Goal: Task Accomplishment & Management: Manage account settings

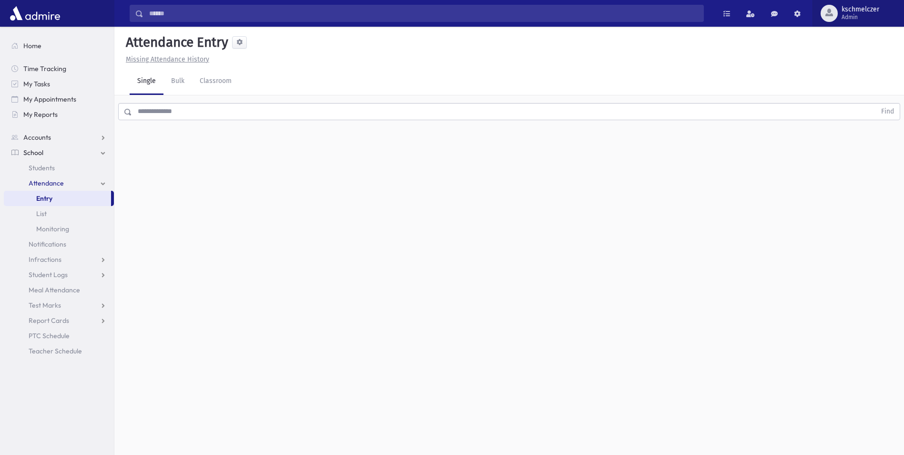
click at [841, 9] on span "kschmelczer Admin" at bounding box center [864, 13] width 53 height 15
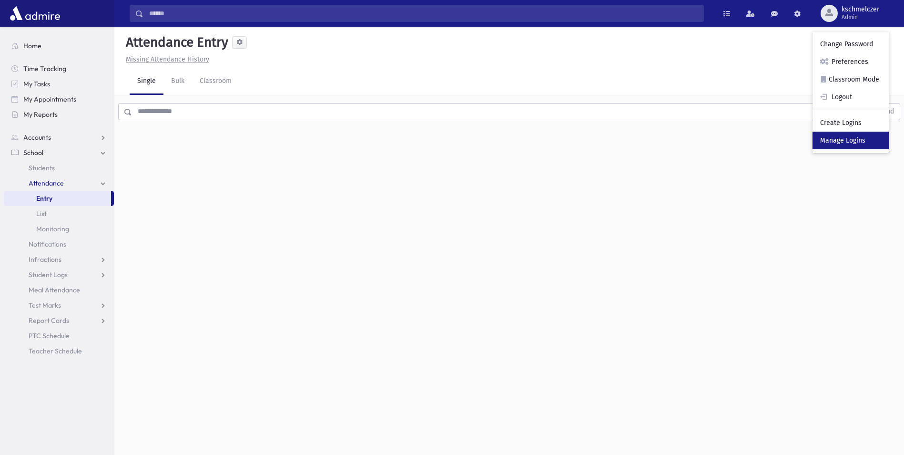
click at [849, 134] on link "Manage Logins" at bounding box center [851, 141] width 76 height 18
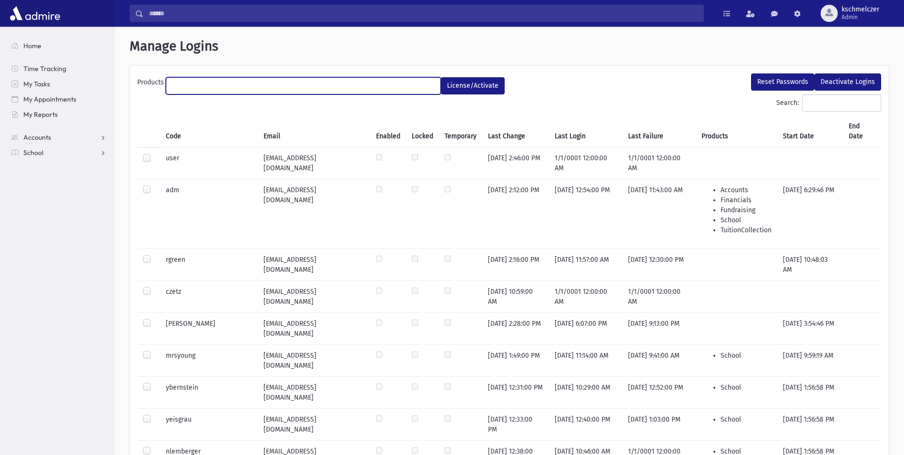
click at [337, 80] on ul at bounding box center [303, 85] width 274 height 14
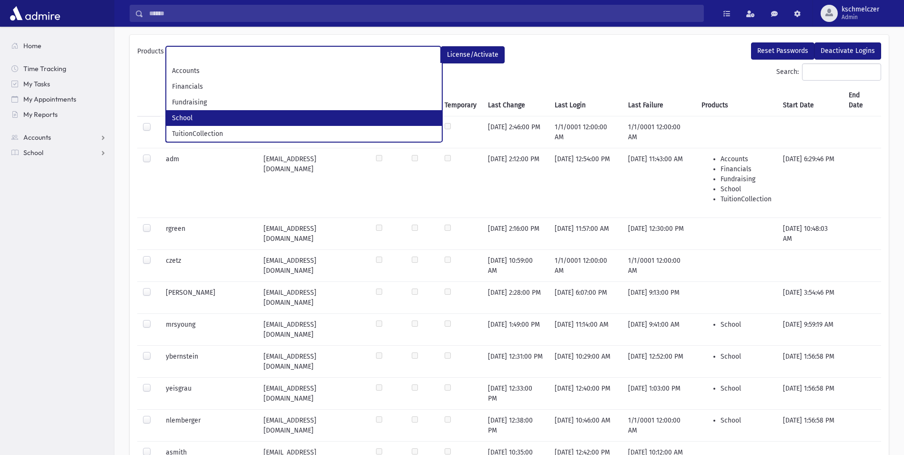
scroll to position [48, 0]
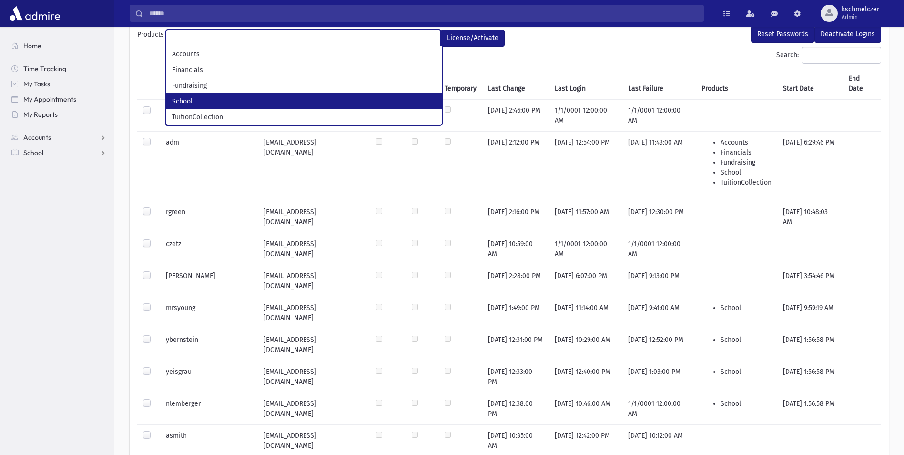
select select "*"
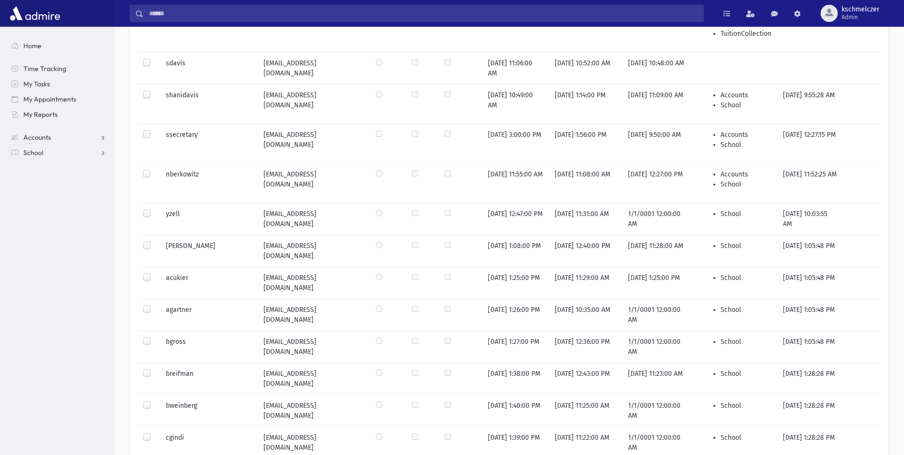
scroll to position [1383, 0]
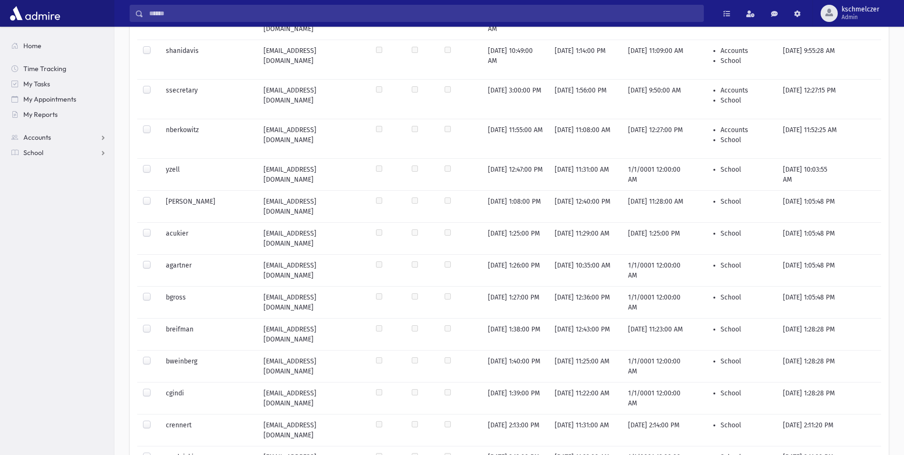
click at [154, 196] on label at bounding box center [154, 196] width 0 height 0
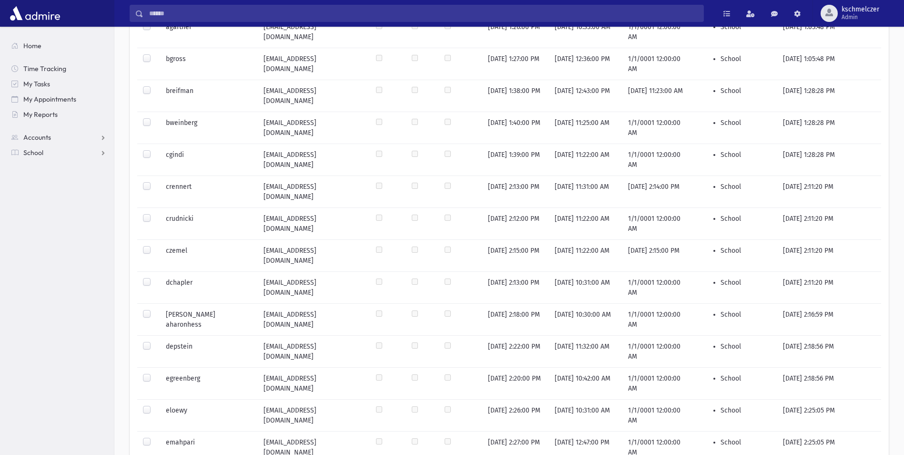
scroll to position [1669, 0]
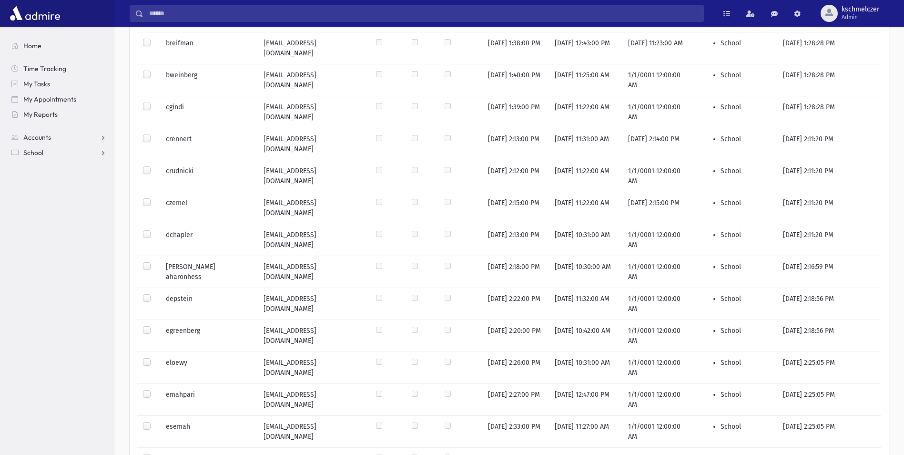
click at [154, 390] on label at bounding box center [154, 390] width 0 height 0
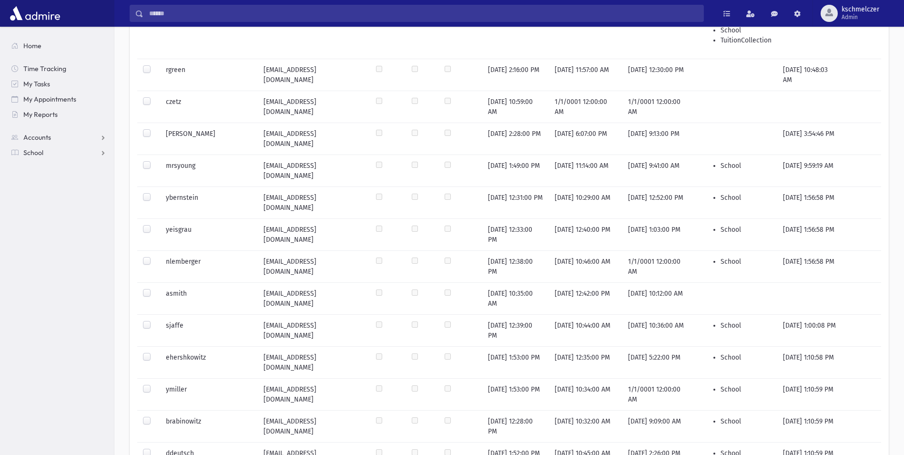
scroll to position [0, 0]
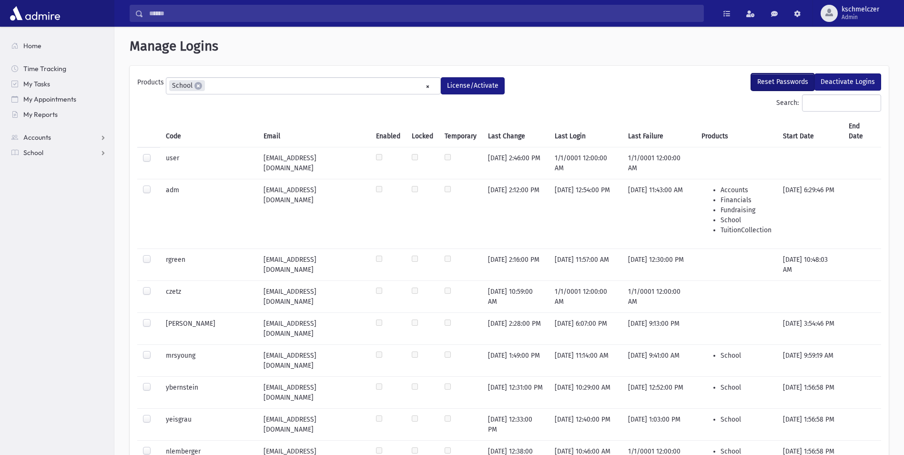
click at [788, 78] on button "Reset Passwords" at bounding box center [782, 81] width 63 height 17
click at [790, 83] on button "Reset Passwords" at bounding box center [782, 81] width 63 height 17
click at [769, 81] on button "Reset Passwords" at bounding box center [782, 81] width 63 height 17
click at [787, 82] on button "Reset Passwords" at bounding box center [782, 81] width 63 height 17
click at [730, 11] on span at bounding box center [727, 13] width 7 height 7
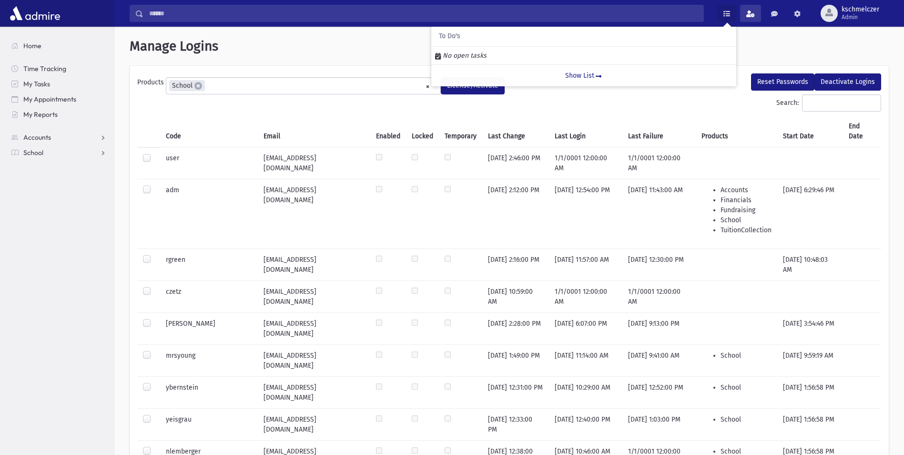
click at [744, 11] on link at bounding box center [750, 13] width 21 height 17
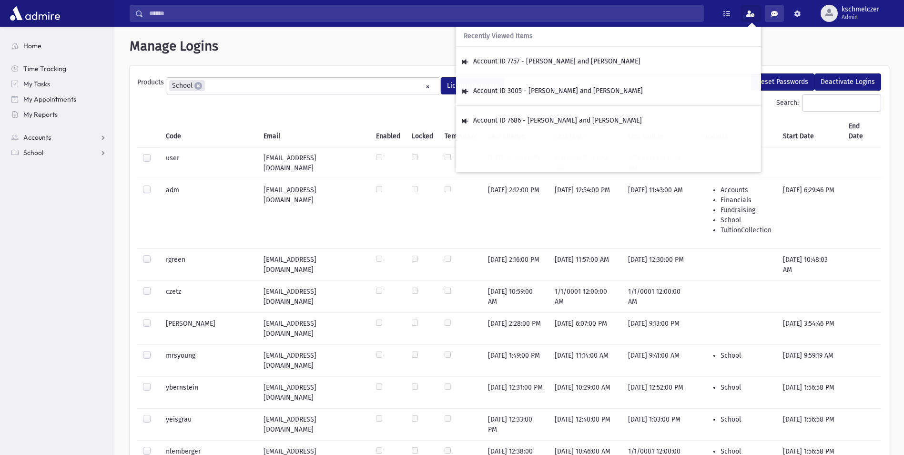
click at [774, 12] on span at bounding box center [774, 13] width 7 height 7
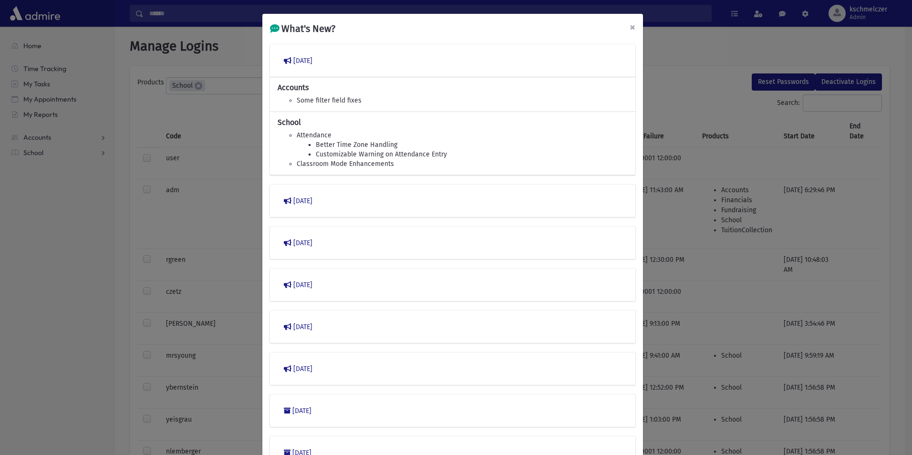
click at [629, 28] on span "×" at bounding box center [632, 27] width 6 height 13
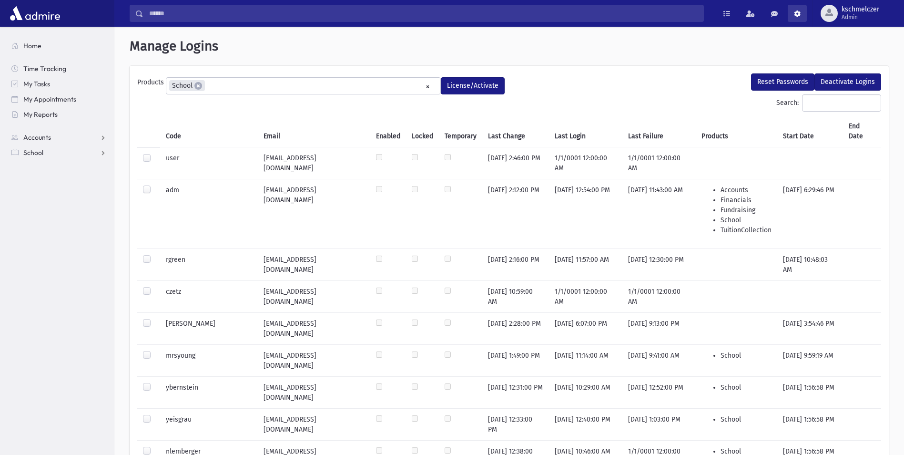
click at [804, 11] on link at bounding box center [797, 13] width 19 height 17
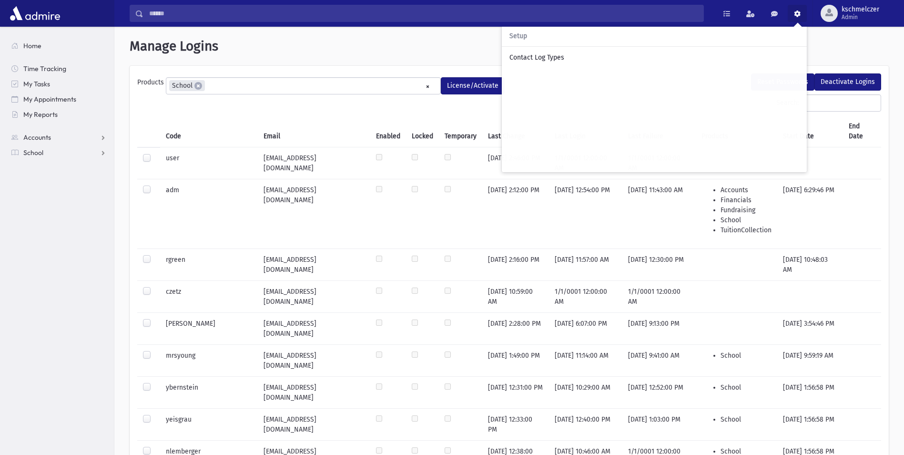
click at [797, 16] on span at bounding box center [797, 13] width 7 height 7
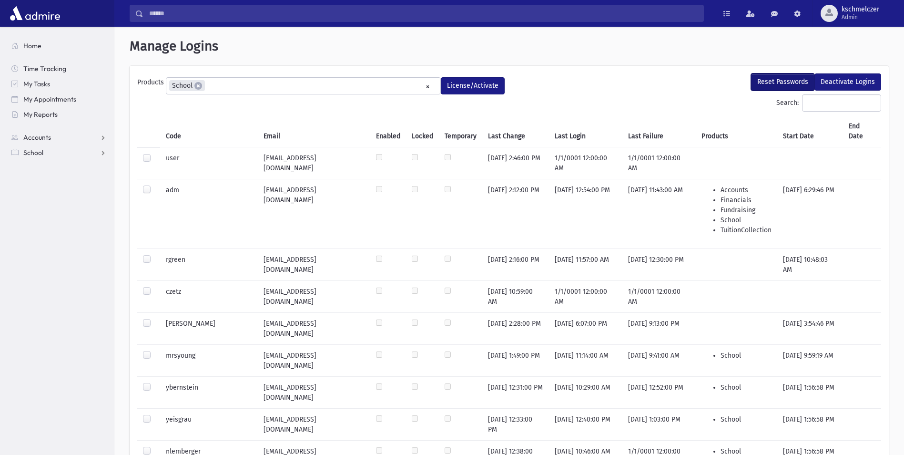
click at [789, 82] on button "Reset Passwords" at bounding box center [782, 81] width 63 height 17
click at [350, 95] on div "Search:" at bounding box center [509, 104] width 744 height 21
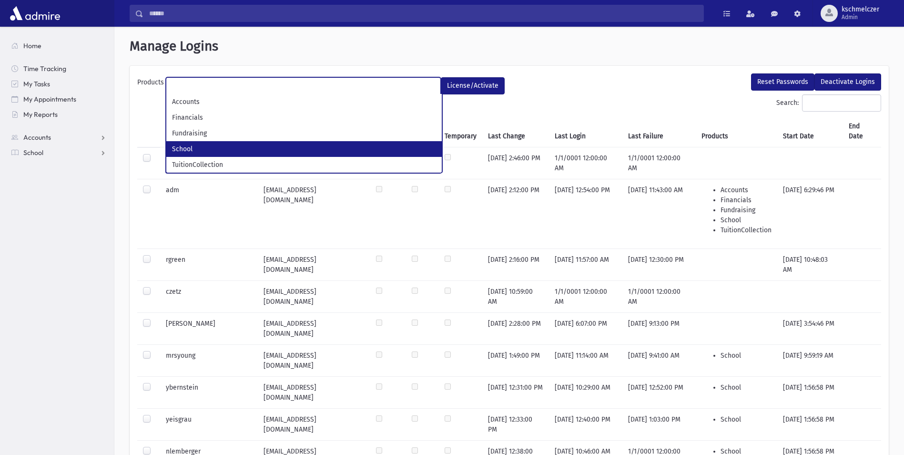
select select "*"
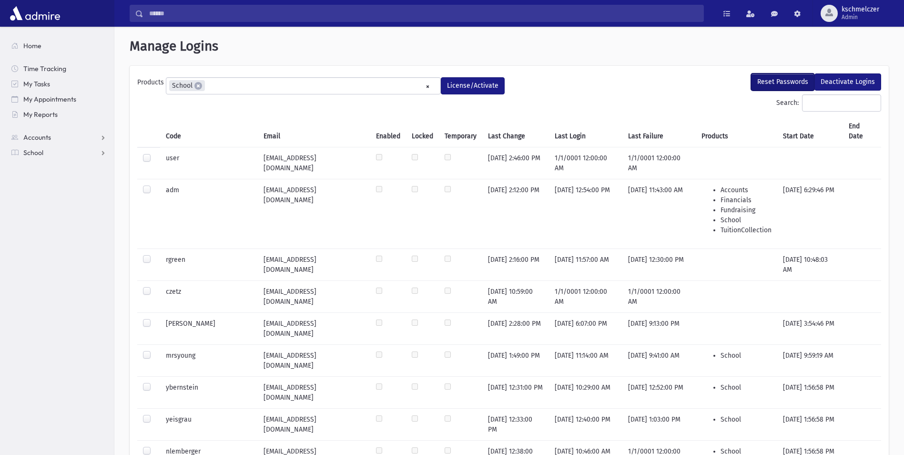
click at [786, 78] on button "Reset Passwords" at bounding box center [782, 81] width 63 height 17
click at [817, 93] on div "Reset Passwords Deactivate Logins" at bounding box center [698, 83] width 377 height 21
click at [837, 81] on button "Deactivate Logins" at bounding box center [848, 81] width 67 height 17
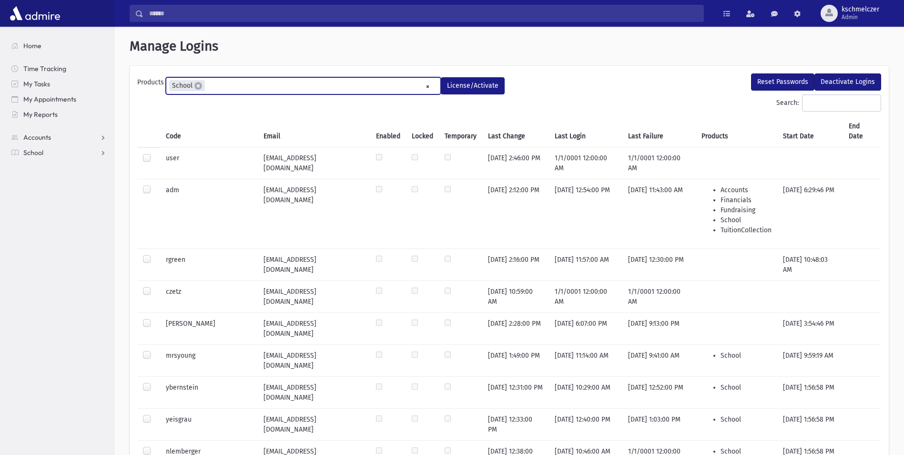
click at [380, 87] on ul "× × School" at bounding box center [303, 86] width 274 height 16
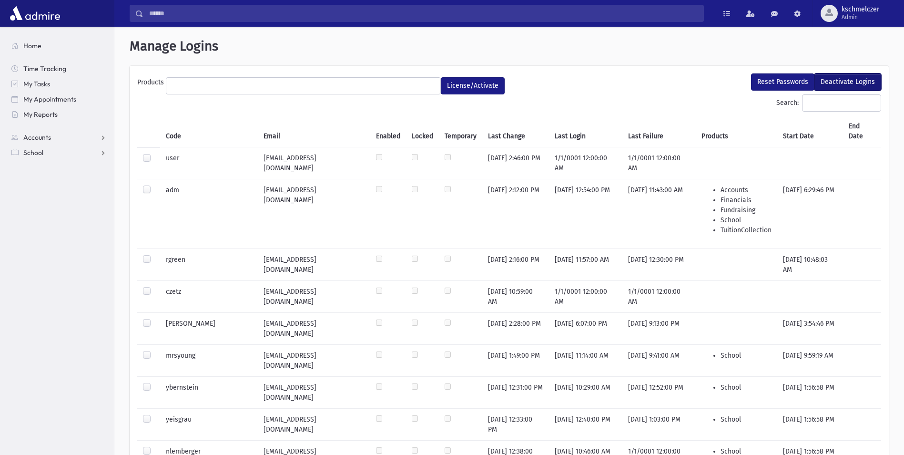
click at [849, 81] on button "Deactivate Logins" at bounding box center [848, 81] width 67 height 17
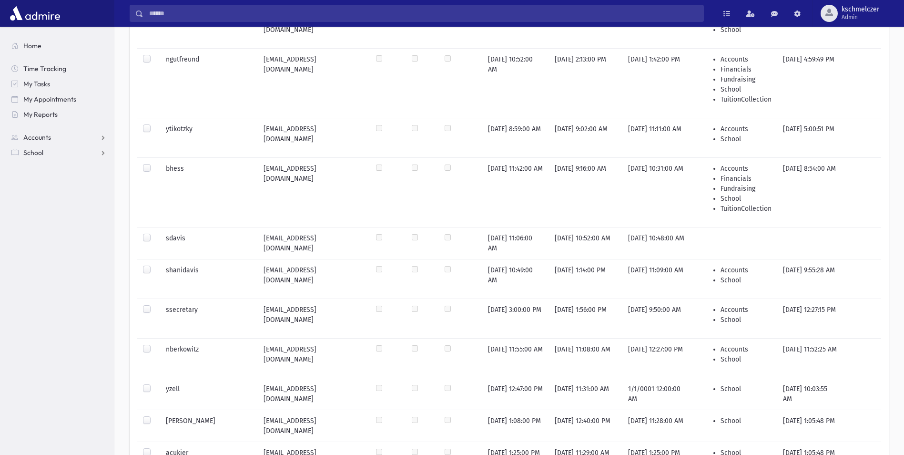
scroll to position [1240, 0]
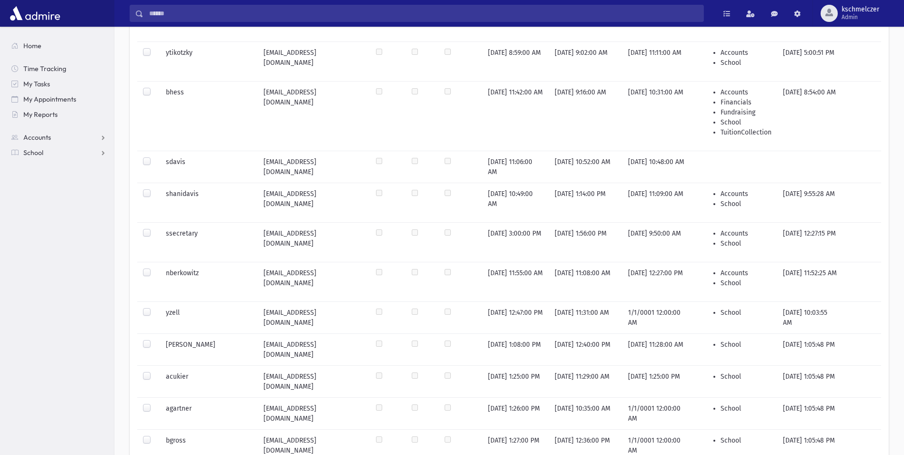
click at [154, 339] on label at bounding box center [154, 339] width 0 height 0
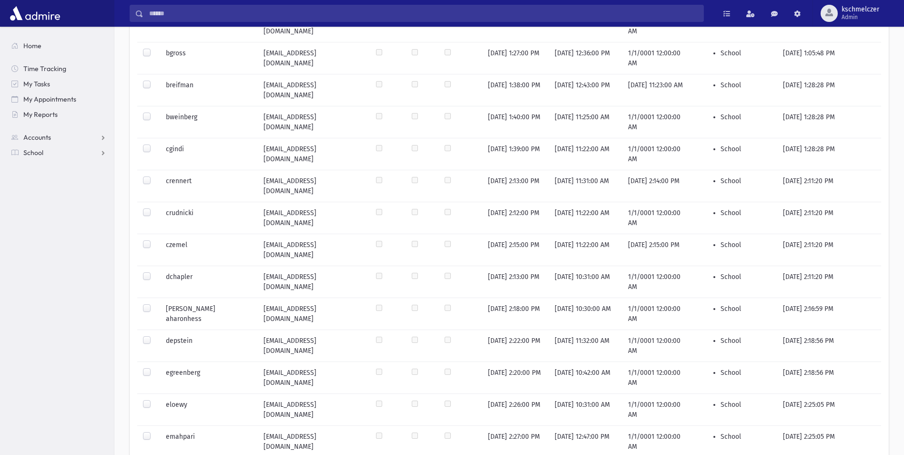
scroll to position [1669, 0]
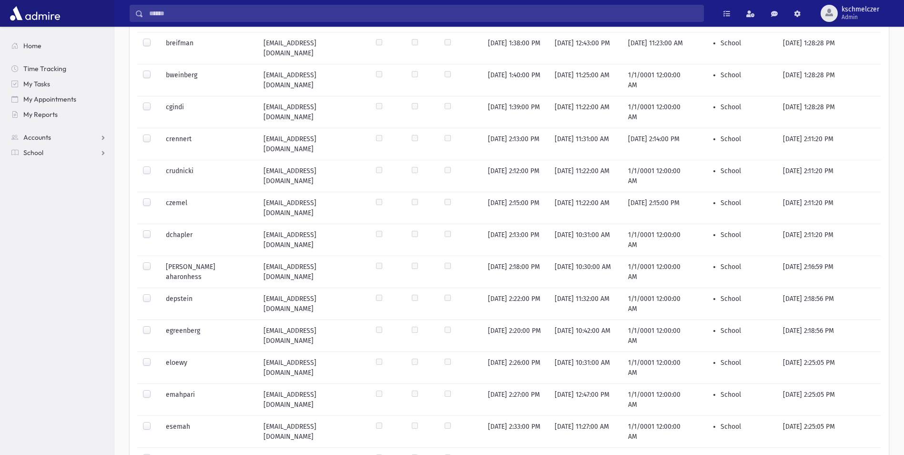
click at [154, 390] on label at bounding box center [154, 390] width 0 height 0
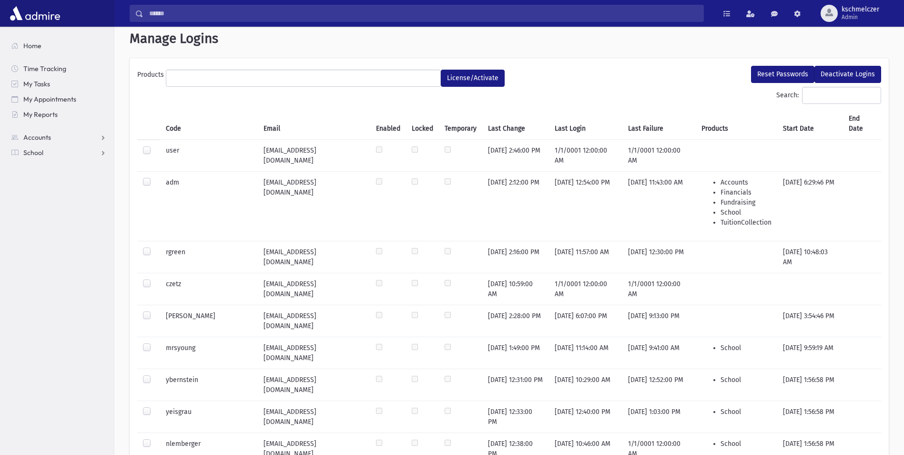
scroll to position [0, 0]
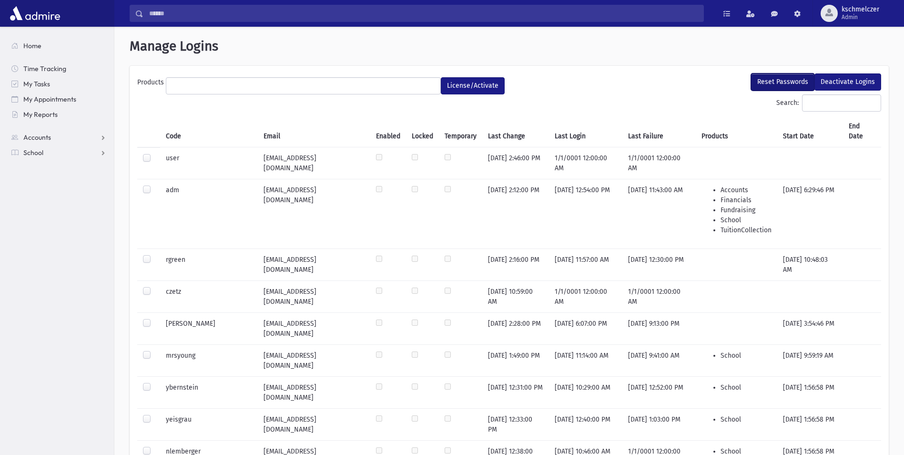
click at [789, 84] on button "Reset Passwords" at bounding box center [782, 81] width 63 height 17
click at [239, 85] on ul at bounding box center [303, 85] width 274 height 14
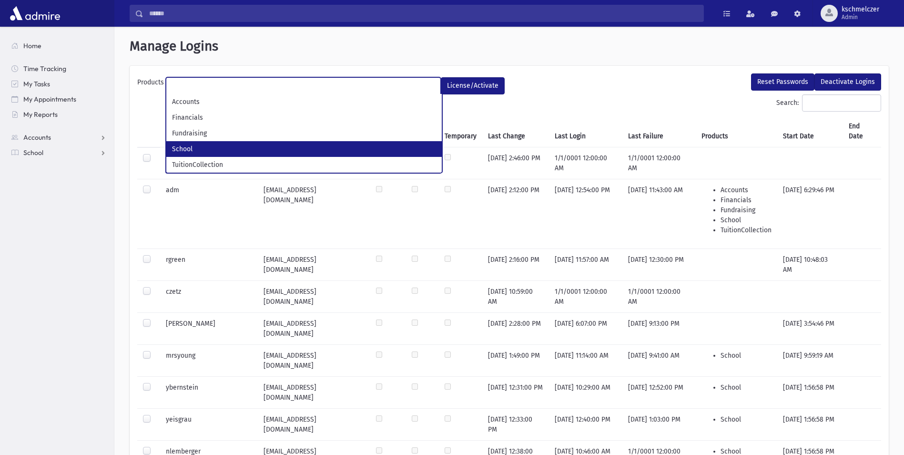
select select "*"
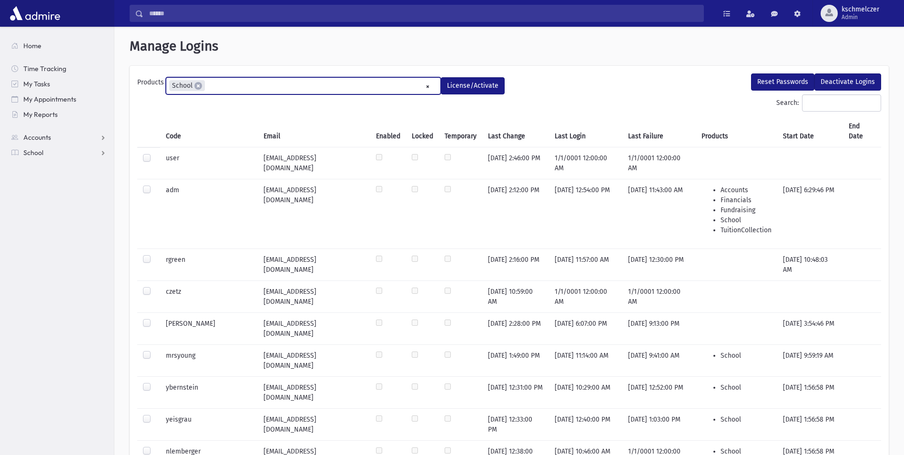
click at [390, 86] on ul "× × School" at bounding box center [303, 86] width 274 height 16
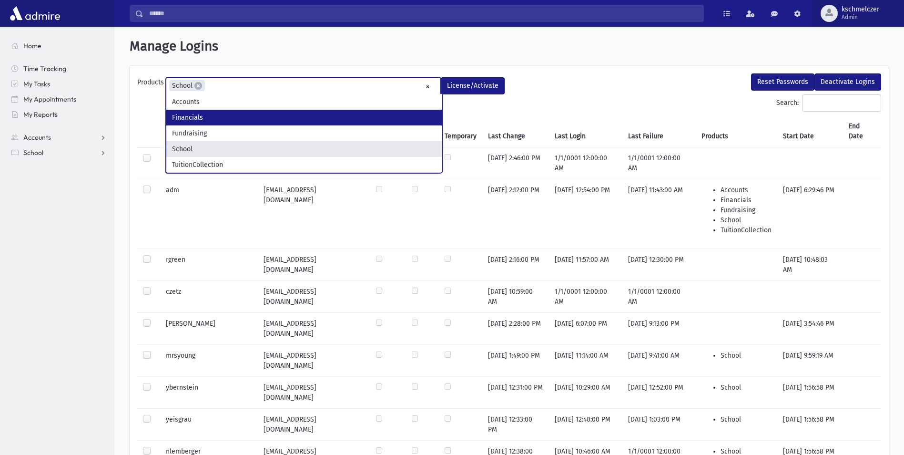
click at [855, 21] on span "Admin" at bounding box center [861, 17] width 38 height 8
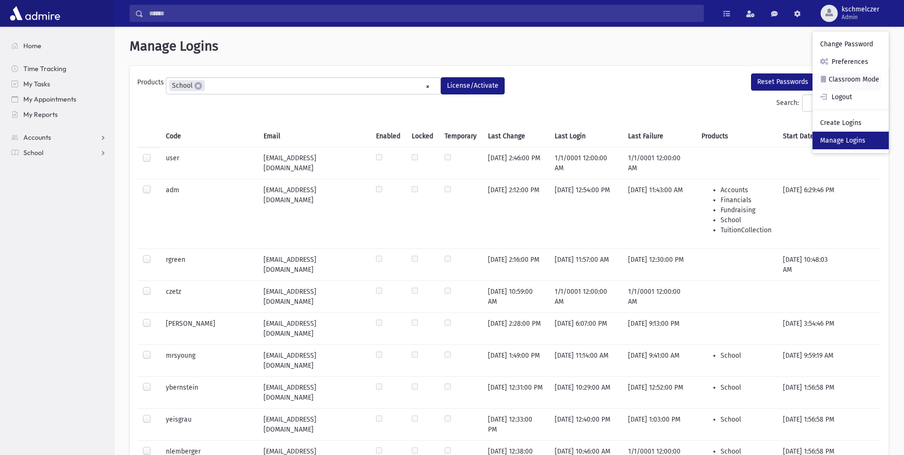
click at [841, 143] on link "Manage Logins" at bounding box center [851, 141] width 76 height 18
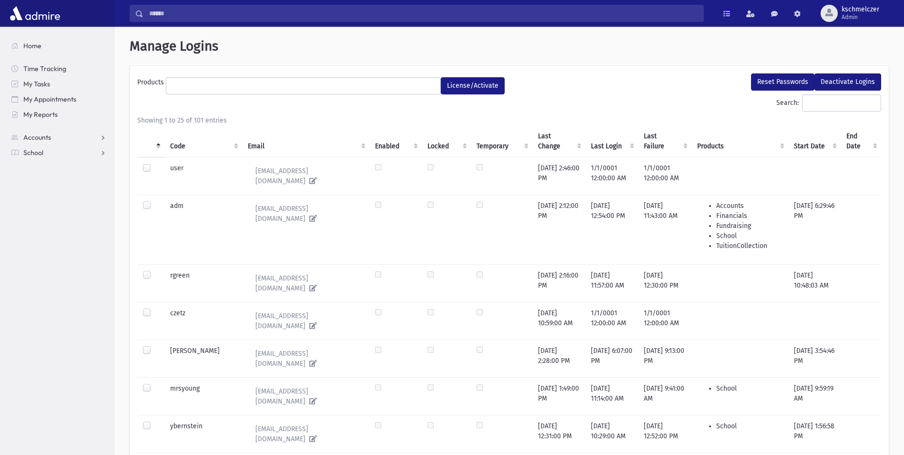
select select
drag, startPoint x: 787, startPoint y: 82, endPoint x: 760, endPoint y: 85, distance: 26.9
click at [784, 83] on button "Reset Passwords" at bounding box center [782, 81] width 63 height 17
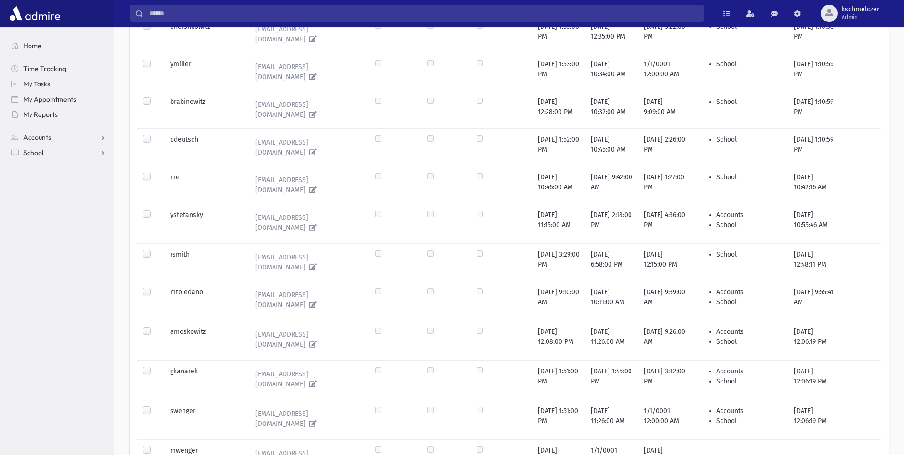
scroll to position [572, 0]
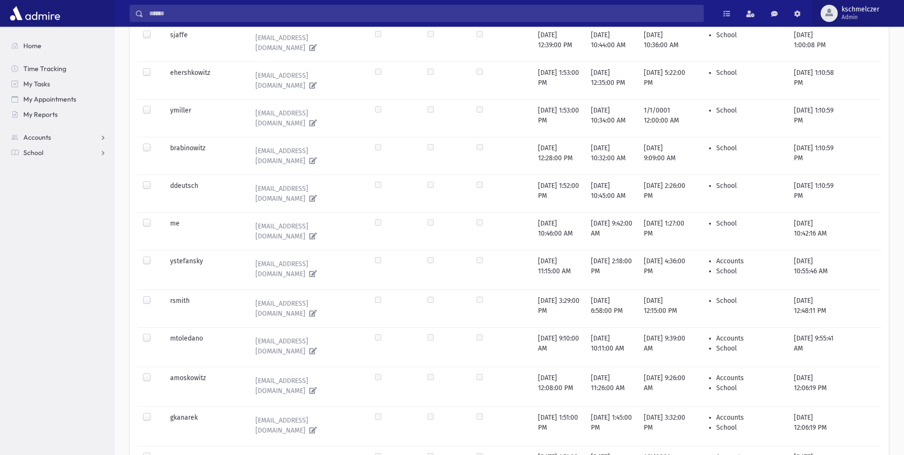
click at [851, 13] on span "Admin" at bounding box center [861, 17] width 38 height 8
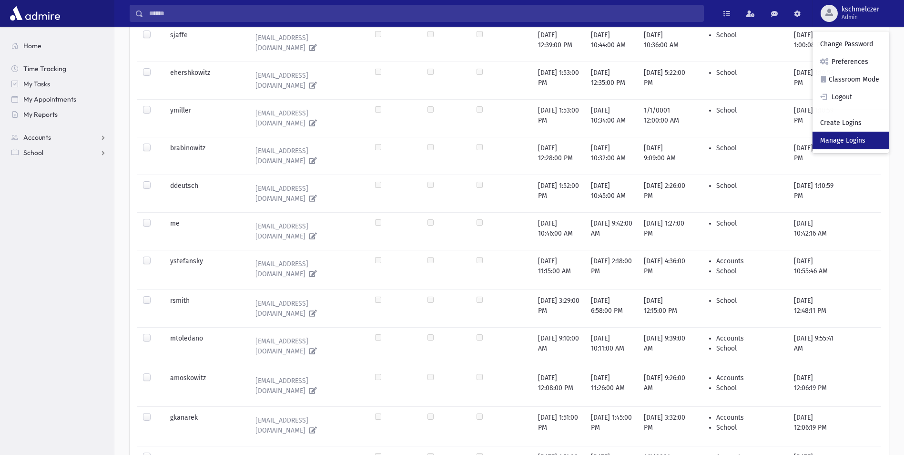
click at [851, 139] on link "Manage Logins" at bounding box center [851, 141] width 76 height 18
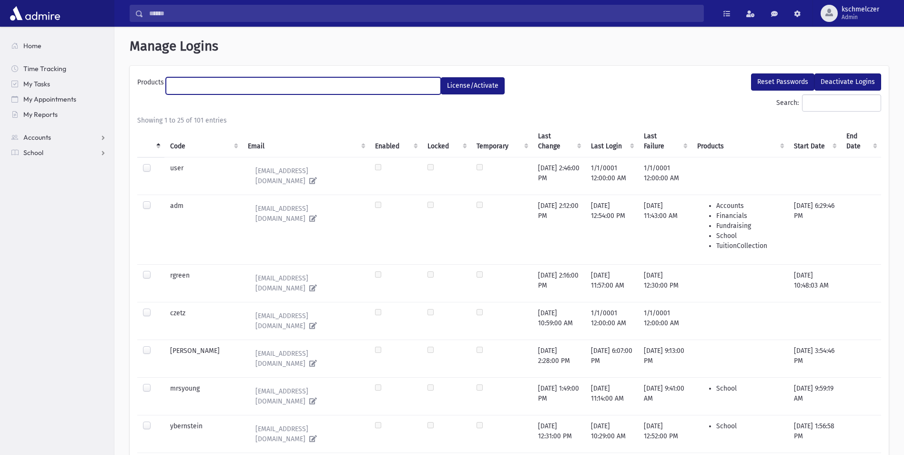
click at [391, 85] on ul at bounding box center [303, 85] width 274 height 14
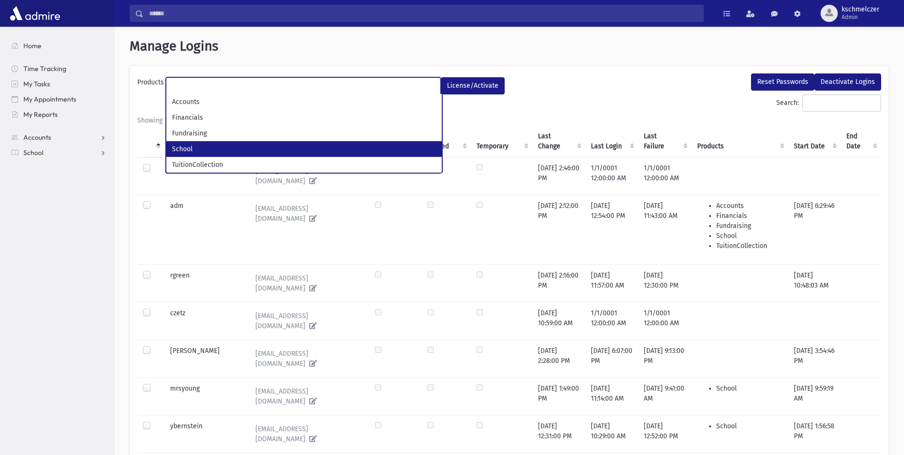
select select "*"
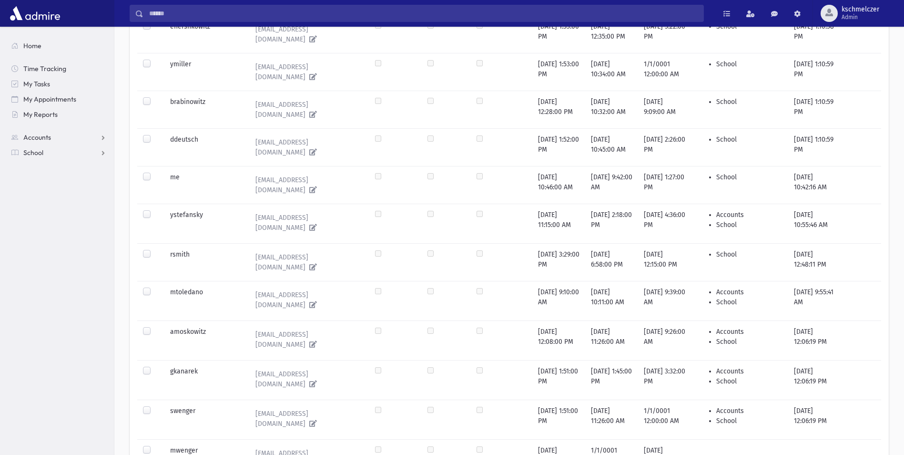
scroll to position [663, 0]
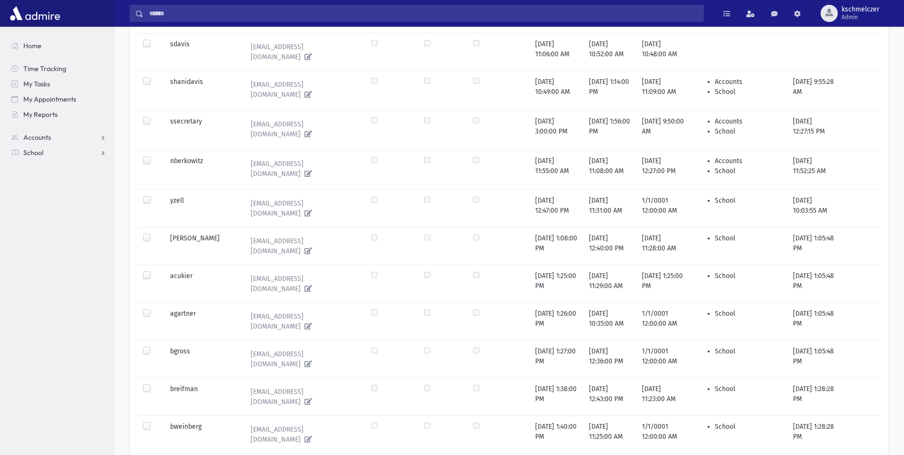
scroll to position [482, 0]
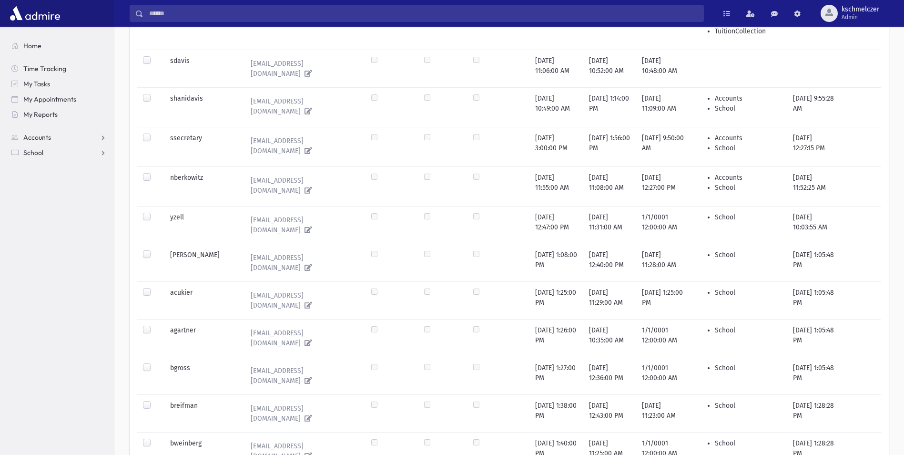
click at [154, 250] on label at bounding box center [154, 250] width 0 height 0
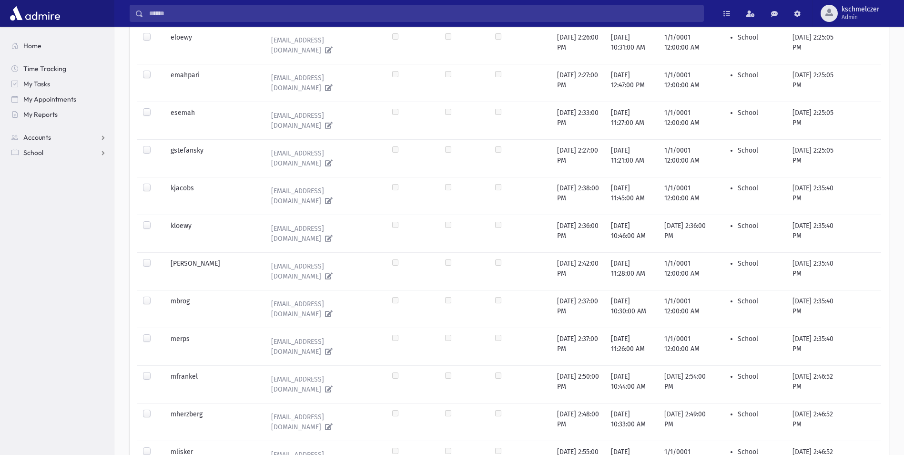
scroll to position [158, 0]
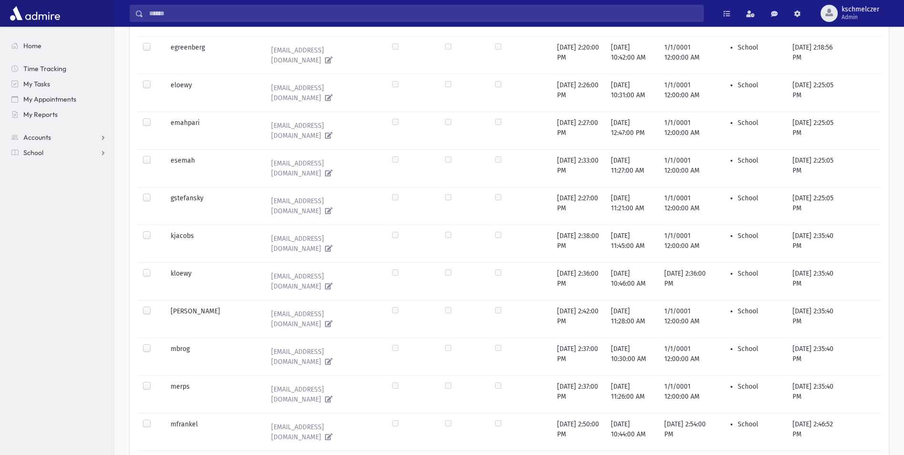
click at [154, 118] on label at bounding box center [154, 118] width 0 height 0
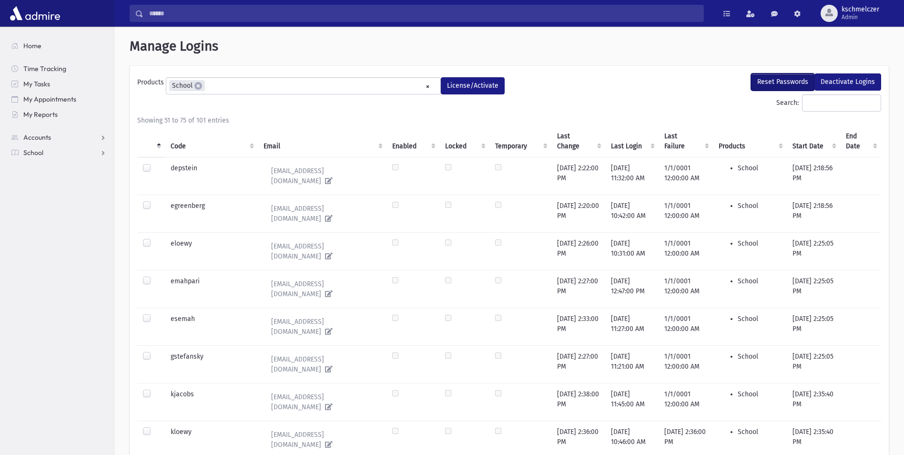
click at [771, 78] on button "Reset Passwords" at bounding box center [782, 81] width 63 height 17
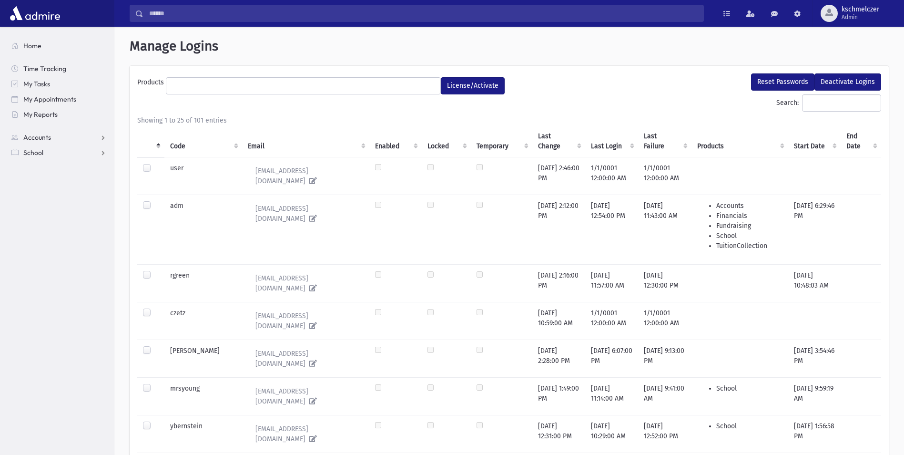
select select
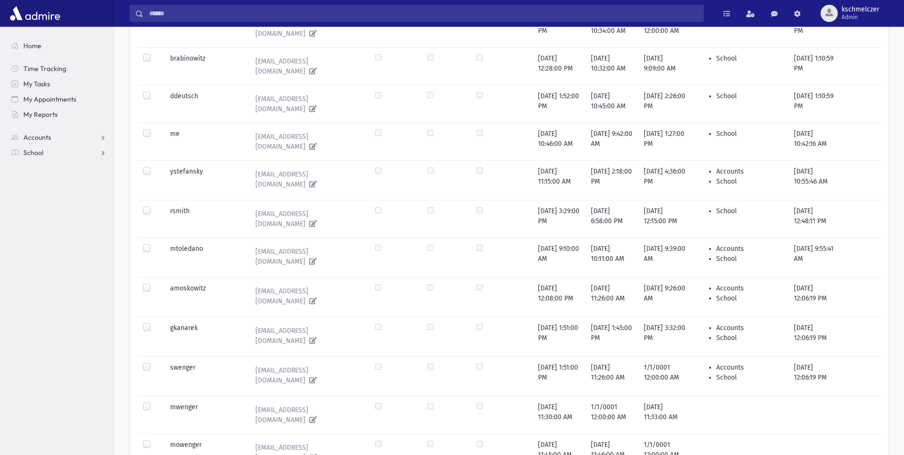
scroll to position [663, 0]
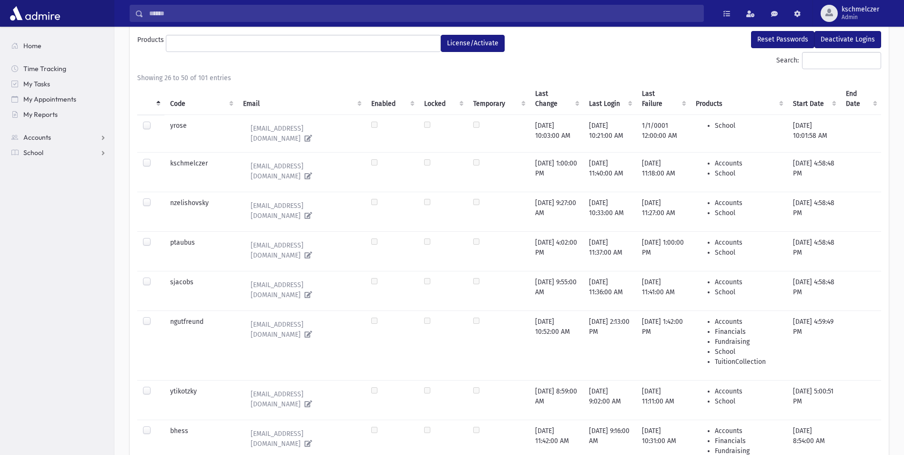
scroll to position [0, 0]
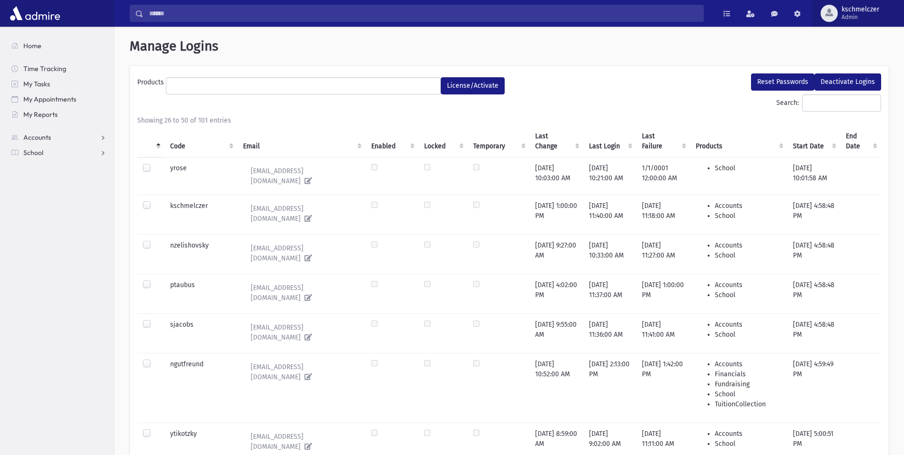
click at [849, 15] on span "Admin" at bounding box center [861, 17] width 38 height 8
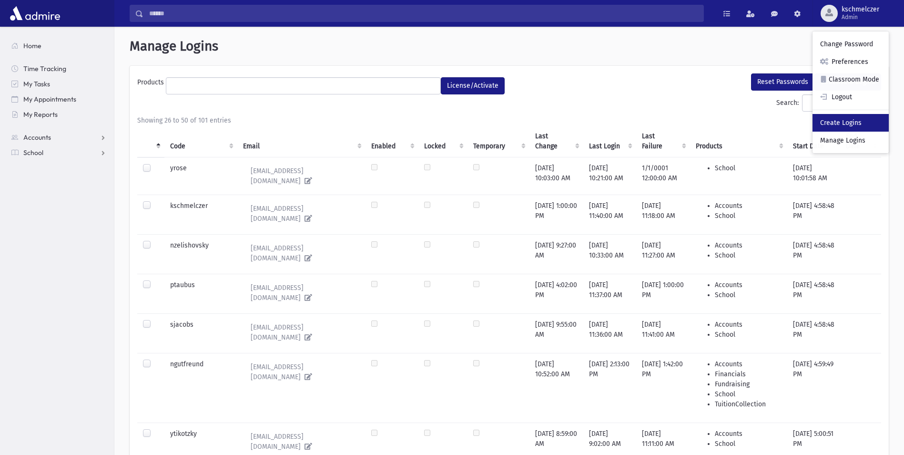
click at [851, 125] on link "Create Logins" at bounding box center [851, 123] width 76 height 18
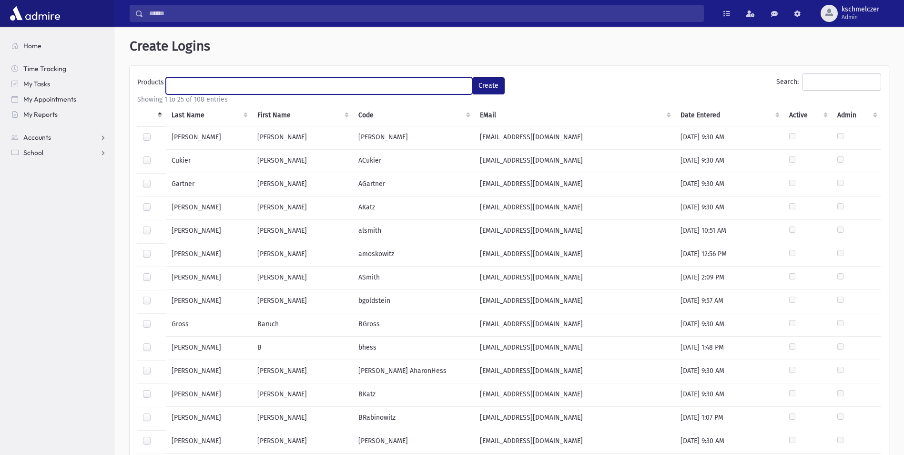
click at [210, 88] on ul at bounding box center [319, 85] width 306 height 14
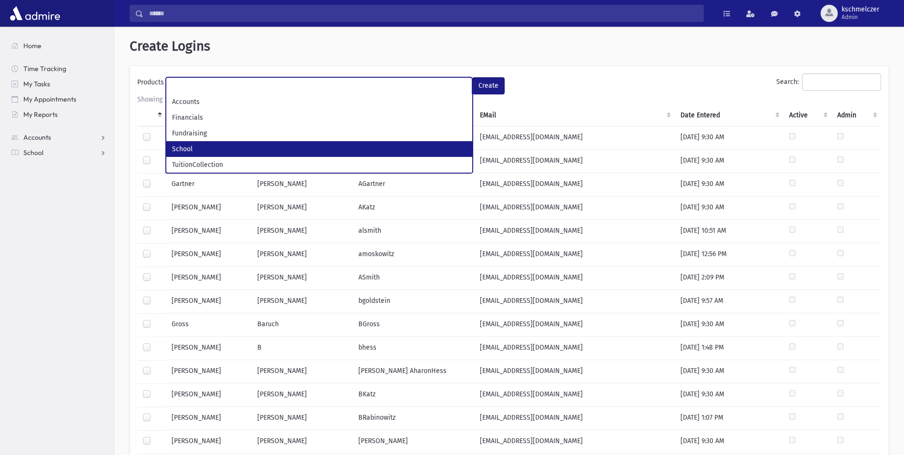
select select "*"
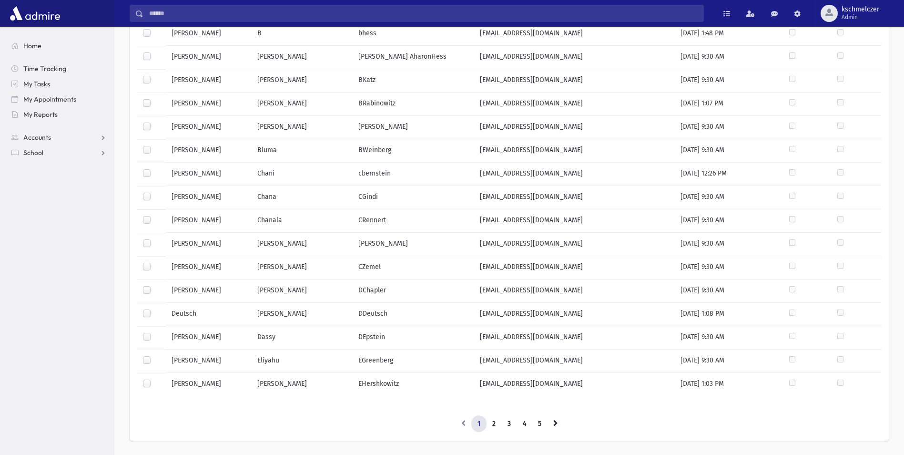
scroll to position [342, 0]
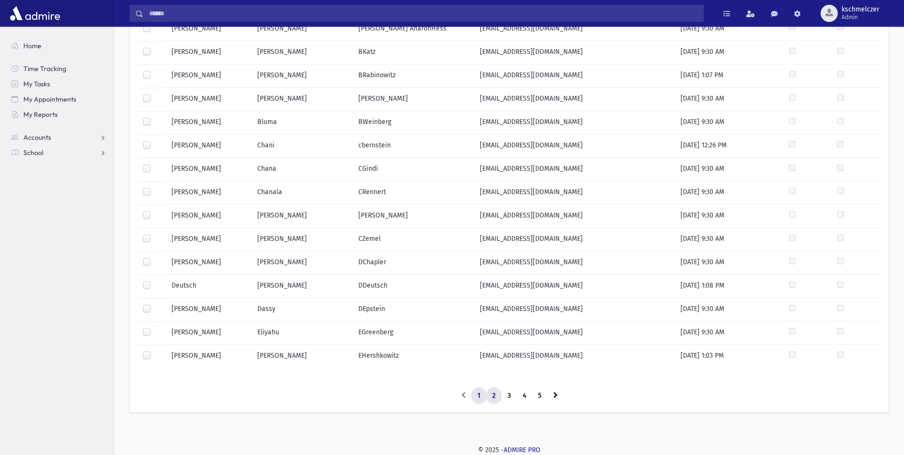
click at [495, 398] on link "2" at bounding box center [494, 395] width 16 height 17
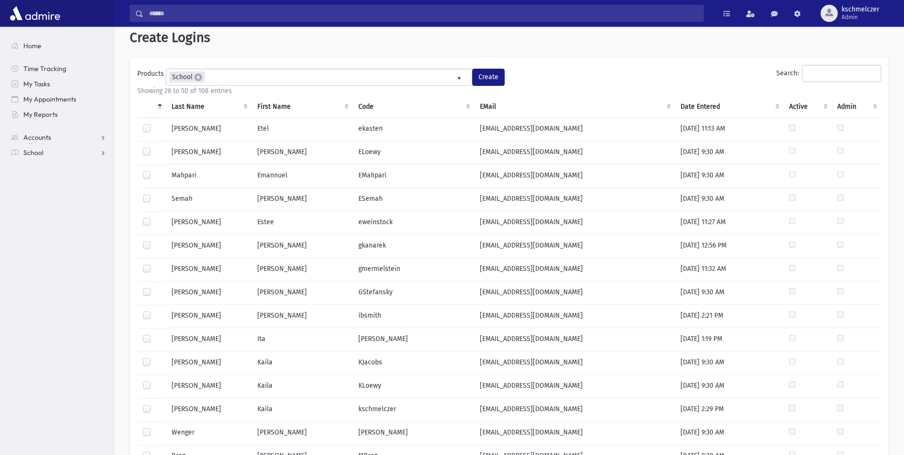
scroll to position [0, 0]
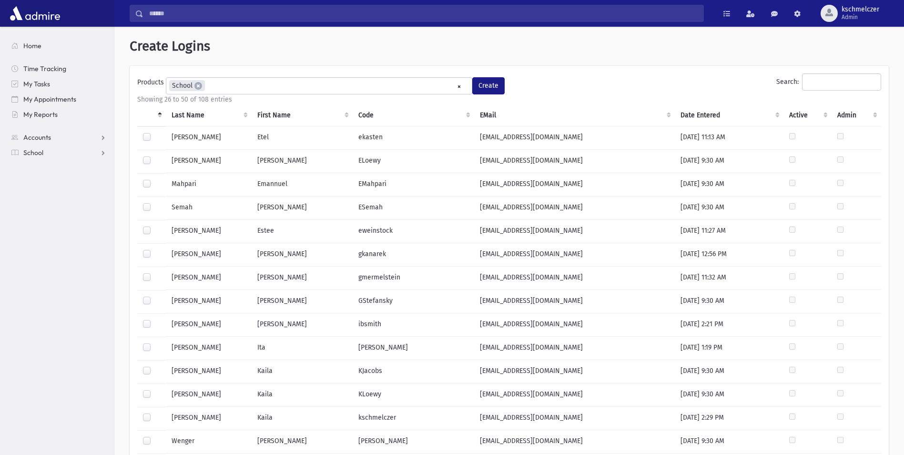
click at [154, 179] on label at bounding box center [154, 179] width 0 height 0
click at [487, 85] on button "Create" at bounding box center [488, 85] width 32 height 17
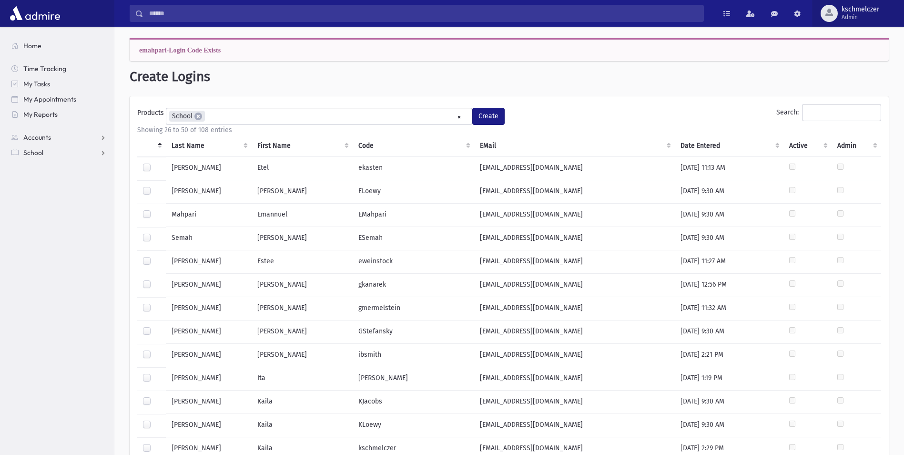
click at [861, 14] on span "Admin" at bounding box center [861, 17] width 38 height 8
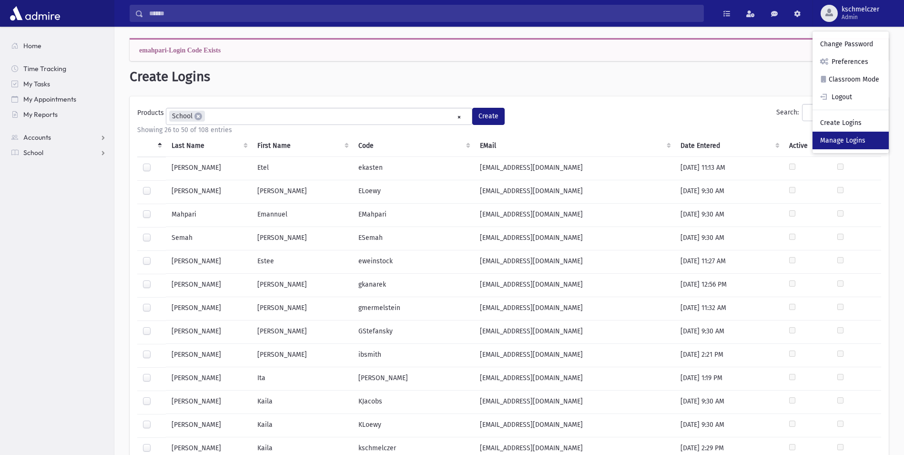
click at [849, 139] on link "Manage Logins" at bounding box center [851, 141] width 76 height 18
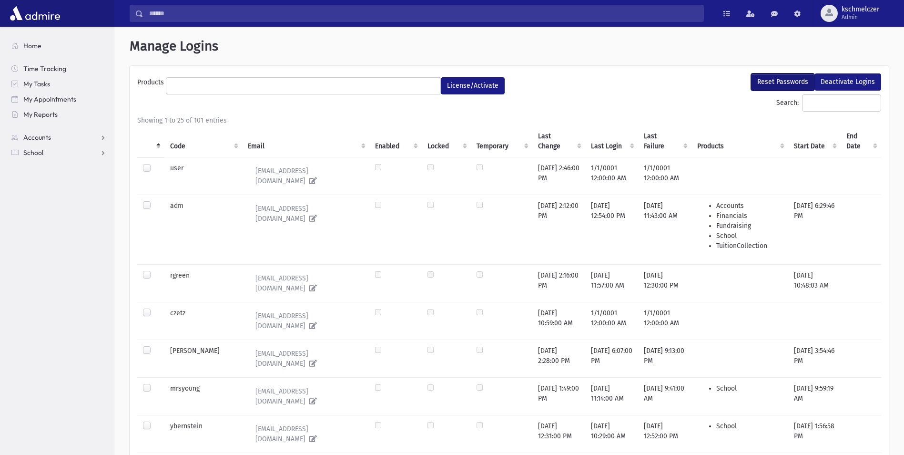
click at [793, 81] on button "Reset Passwords" at bounding box center [782, 81] width 63 height 17
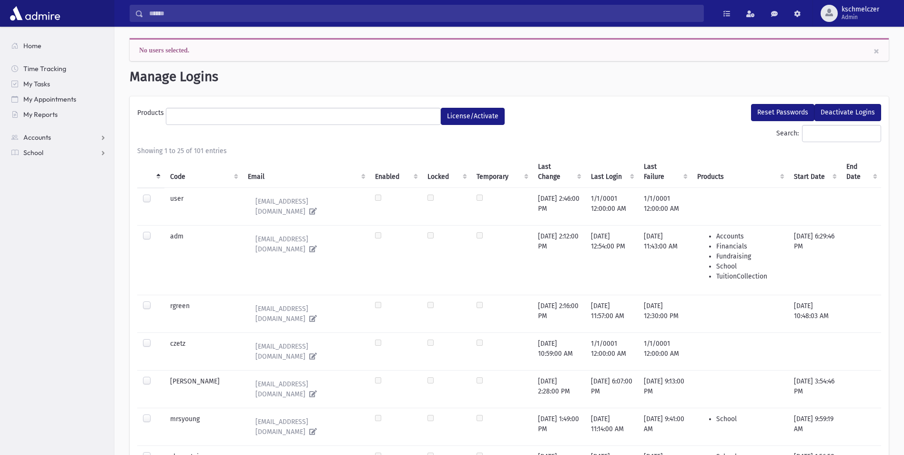
click at [247, 113] on ul at bounding box center [303, 115] width 274 height 14
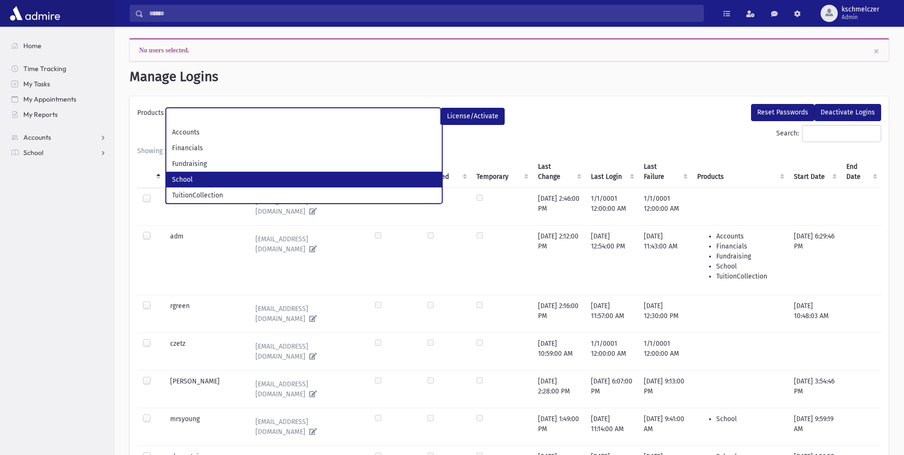
select select "*"
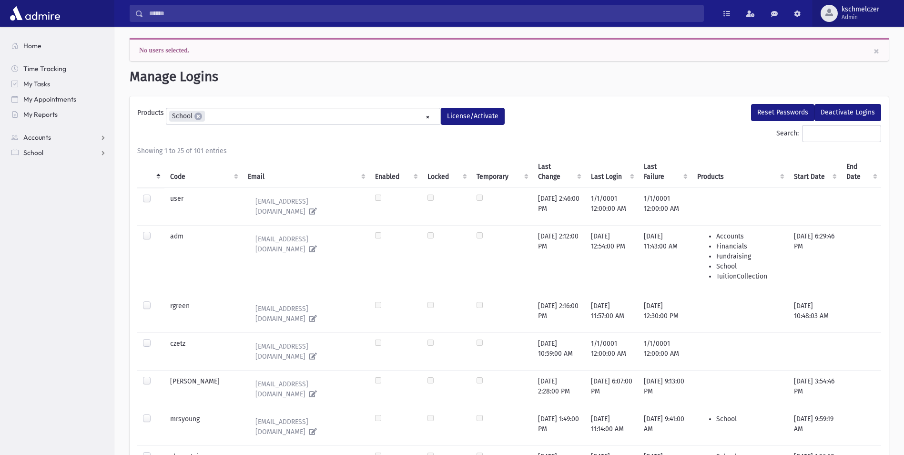
click at [832, 16] on div "button" at bounding box center [829, 13] width 17 height 17
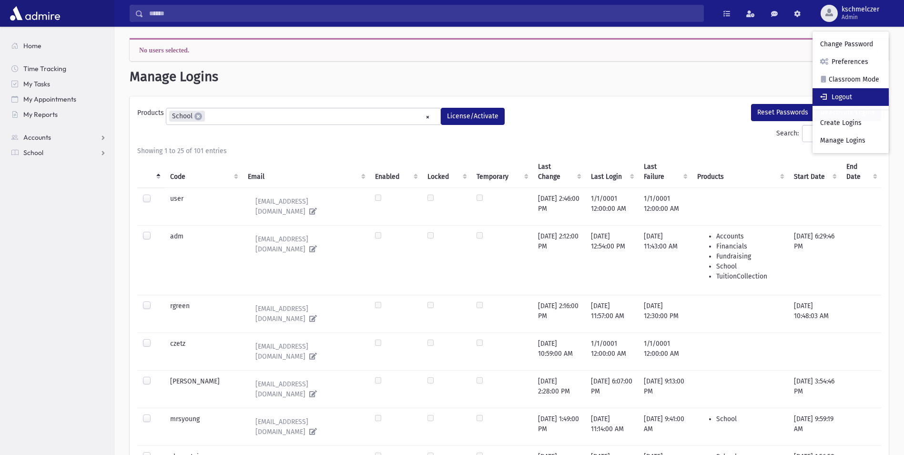
click at [843, 103] on link "Logout" at bounding box center [851, 97] width 76 height 18
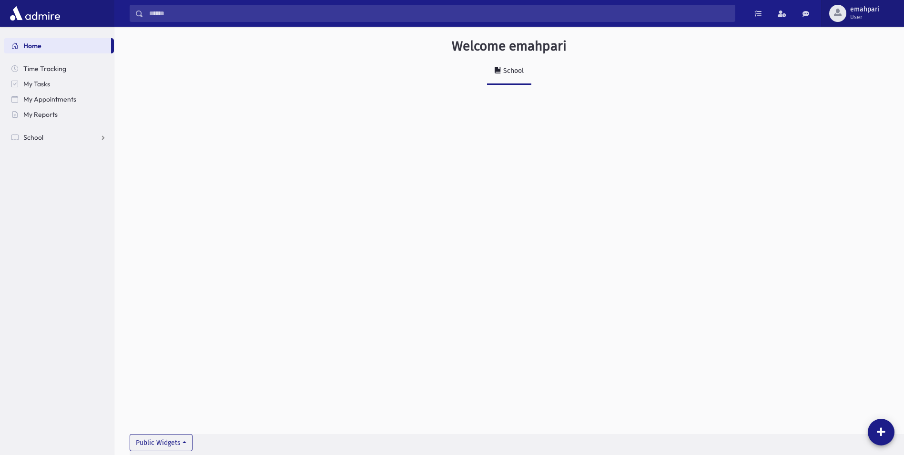
click at [852, 11] on span "emahpari" at bounding box center [865, 10] width 29 height 8
click at [845, 96] on link "Logout" at bounding box center [859, 97] width 76 height 18
click at [841, 11] on span "kschmelczer User" at bounding box center [864, 13] width 53 height 15
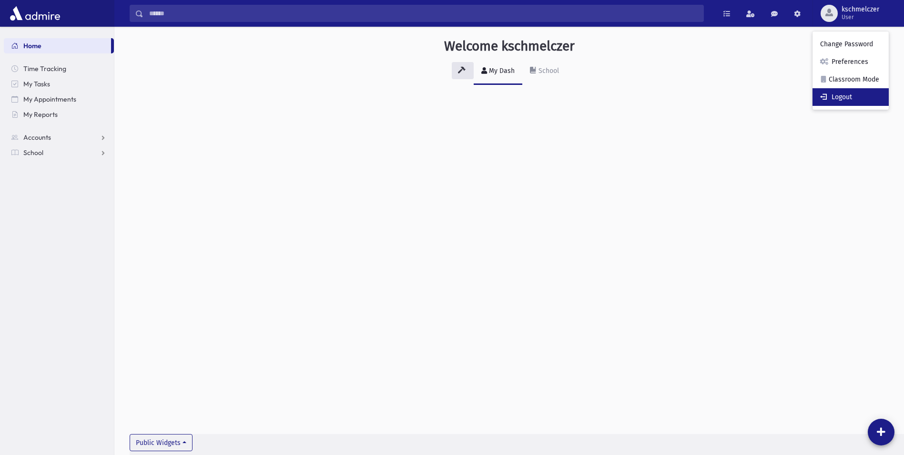
click at [841, 97] on link "Logout" at bounding box center [851, 97] width 76 height 18
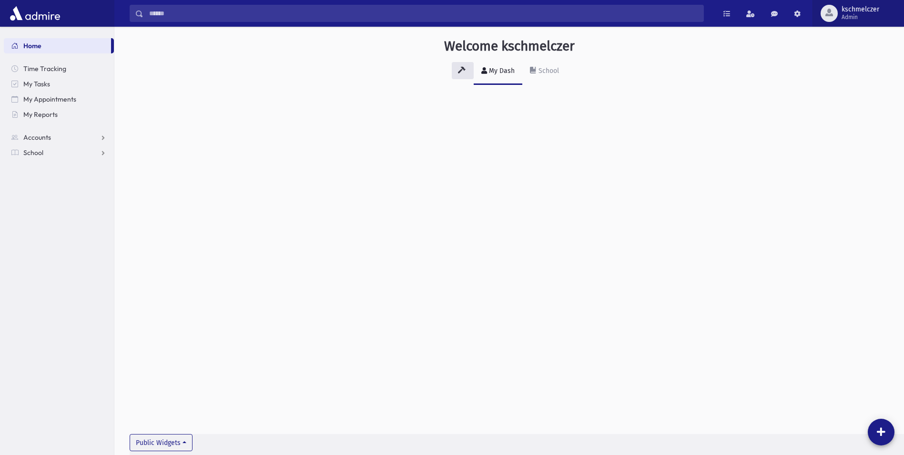
click at [859, 9] on span "kschmelczer" at bounding box center [861, 10] width 38 height 8
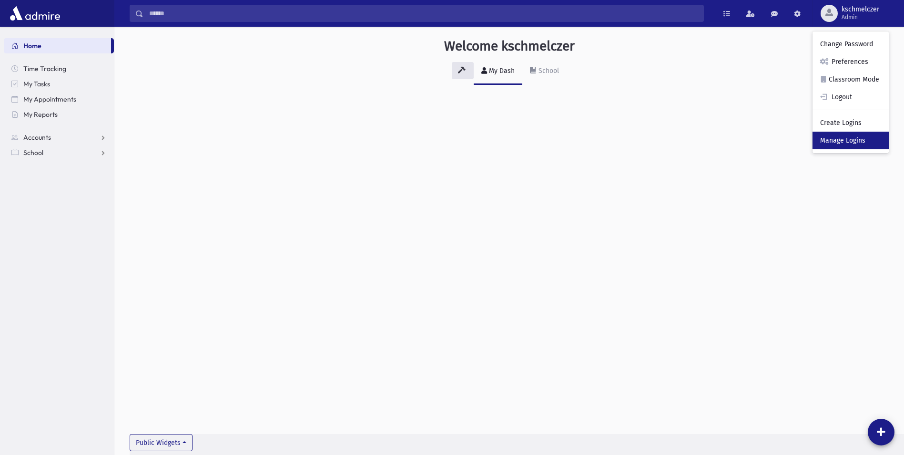
click at [825, 138] on link "Manage Logins" at bounding box center [851, 141] width 76 height 18
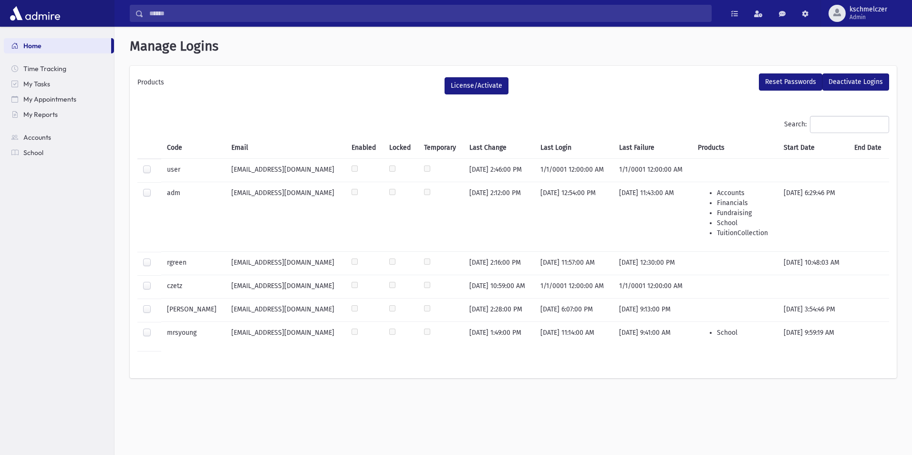
select select
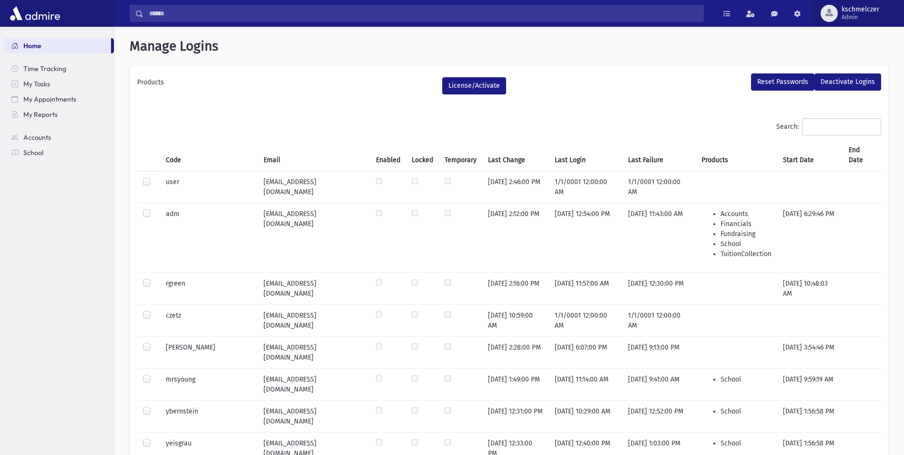
click at [853, 15] on span "Admin" at bounding box center [861, 17] width 38 height 8
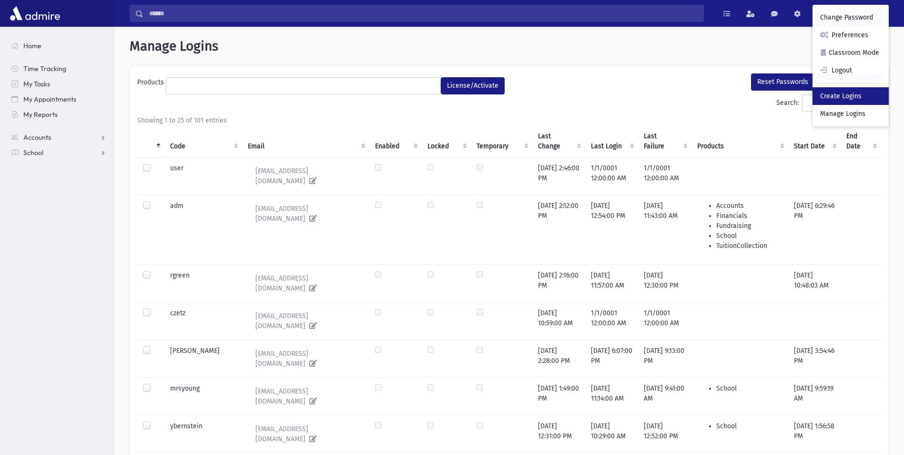
click at [855, 92] on link "Create Logins" at bounding box center [851, 96] width 76 height 18
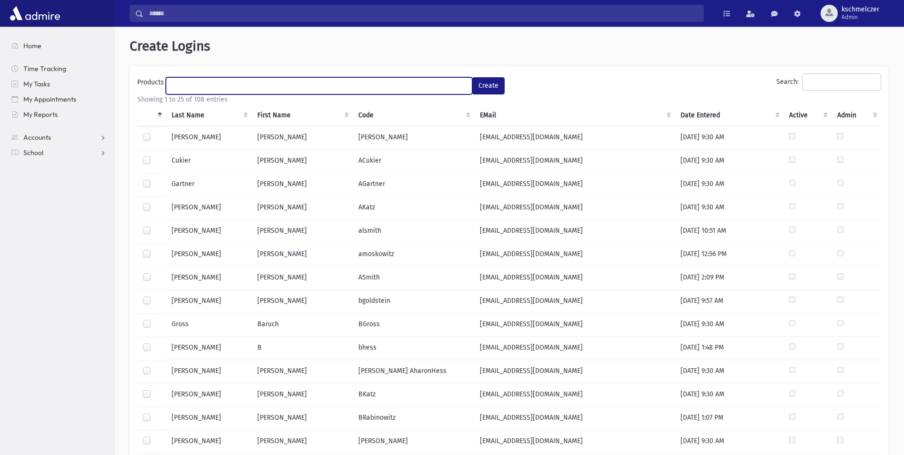
click at [242, 88] on ul at bounding box center [319, 85] width 306 height 14
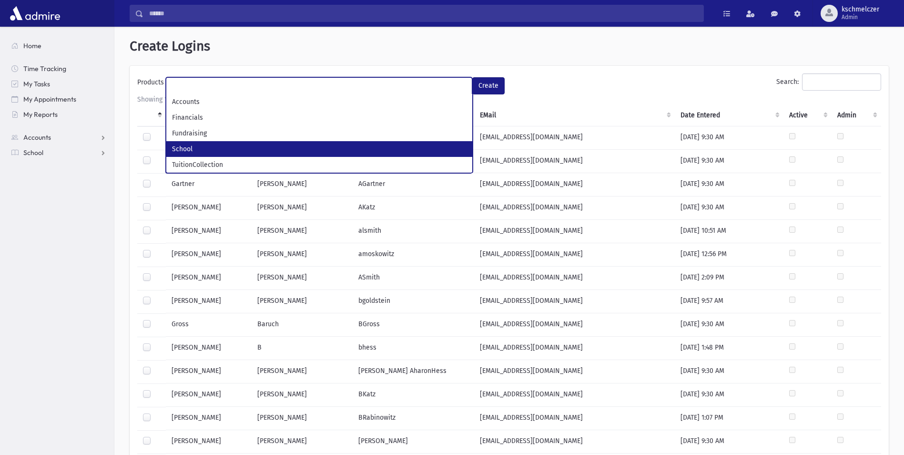
select select "*"
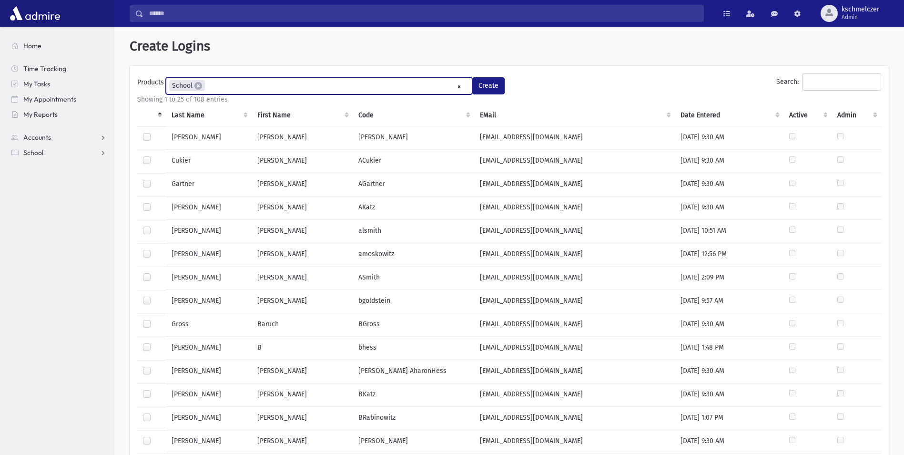
click at [151, 137] on div at bounding box center [148, 138] width 11 height 11
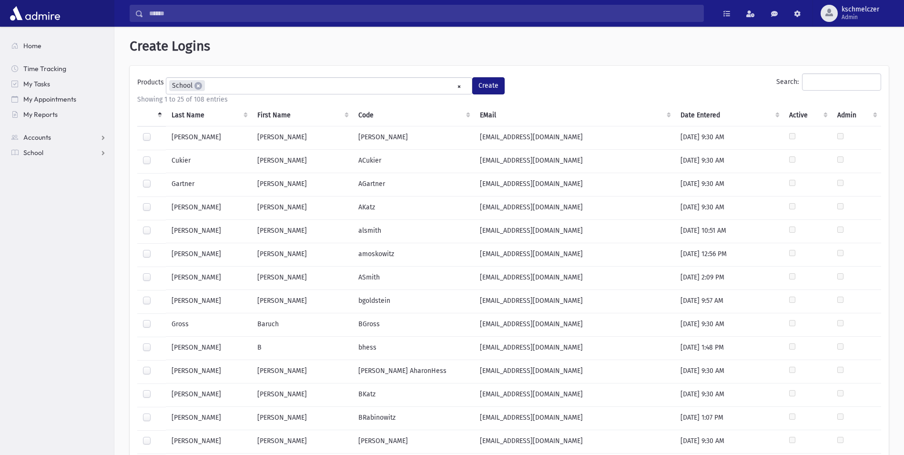
click at [154, 133] on label at bounding box center [154, 133] width 0 height 0
click at [839, 13] on span "kschmelczer Admin" at bounding box center [864, 13] width 53 height 15
click at [841, 136] on link "Manage Logins" at bounding box center [851, 141] width 76 height 18
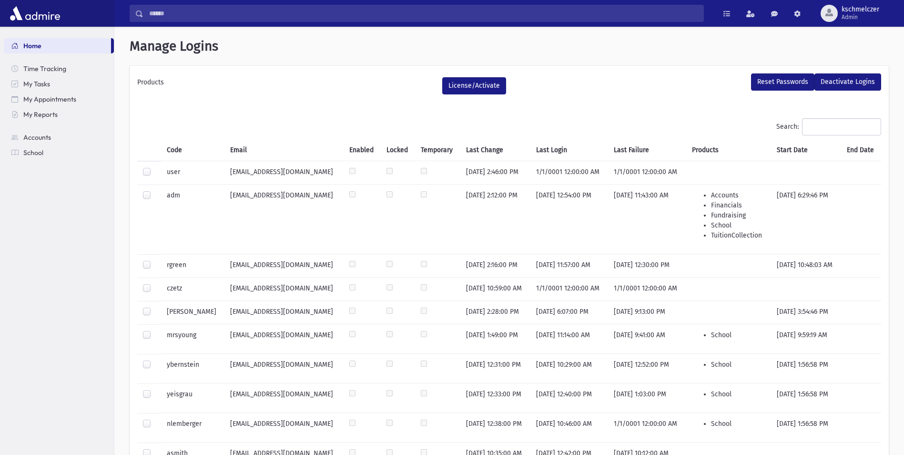
click at [248, 81] on option "********" at bounding box center [300, 85] width 257 height 9
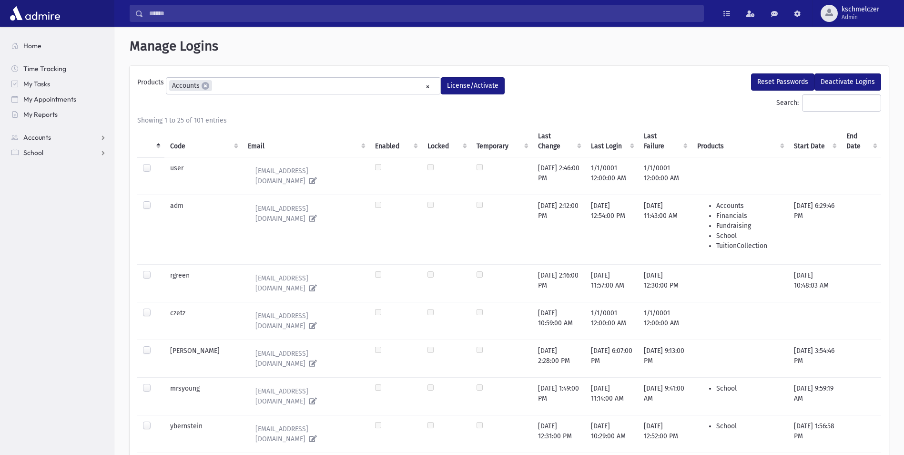
click at [398, 82] on ul "× × Accounts" at bounding box center [303, 86] width 274 height 16
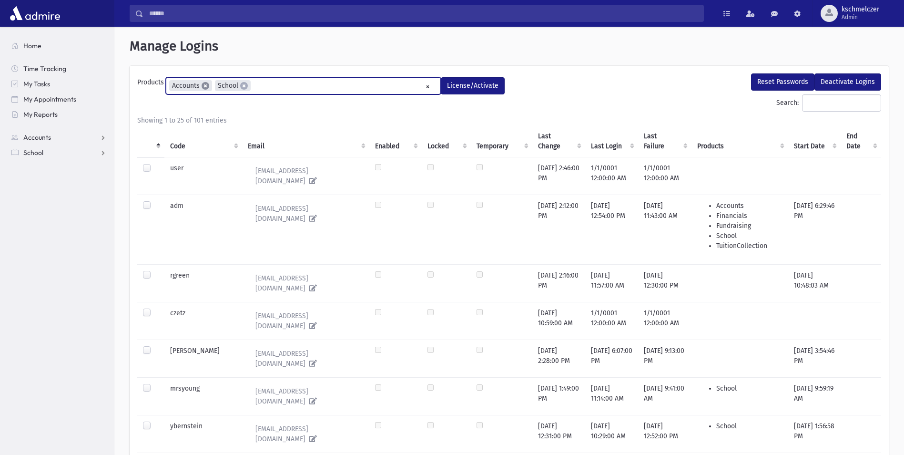
click at [203, 83] on span "×" at bounding box center [206, 86] width 8 height 8
select select "*"
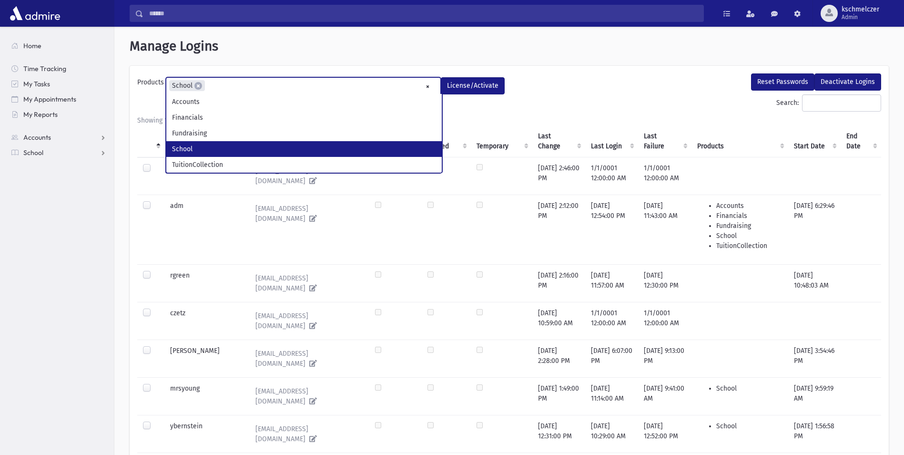
click at [239, 87] on ul "× × School" at bounding box center [303, 86] width 274 height 16
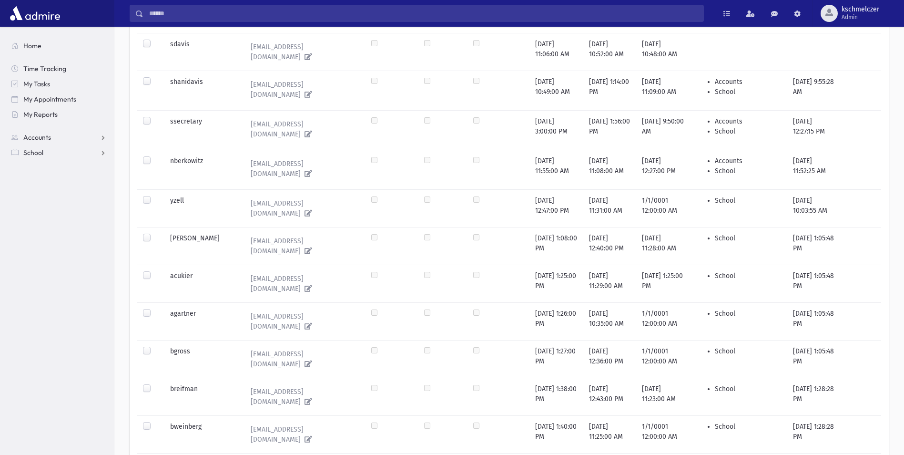
scroll to position [482, 0]
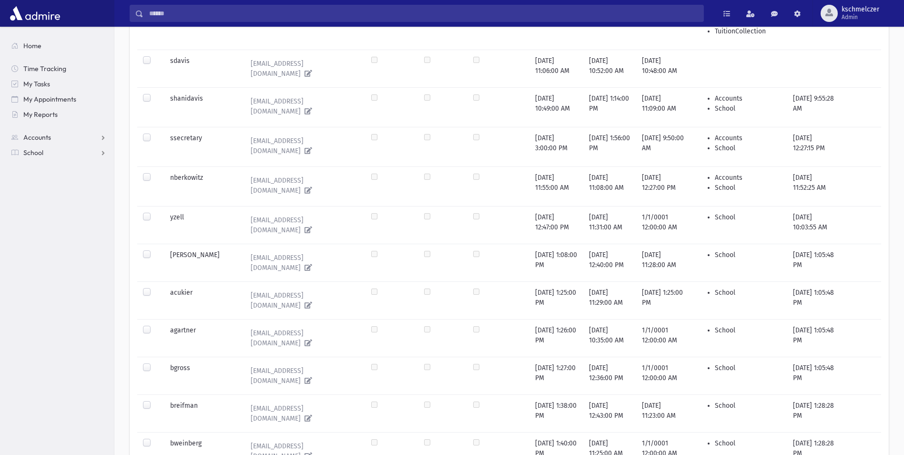
click at [154, 250] on label at bounding box center [154, 250] width 0 height 0
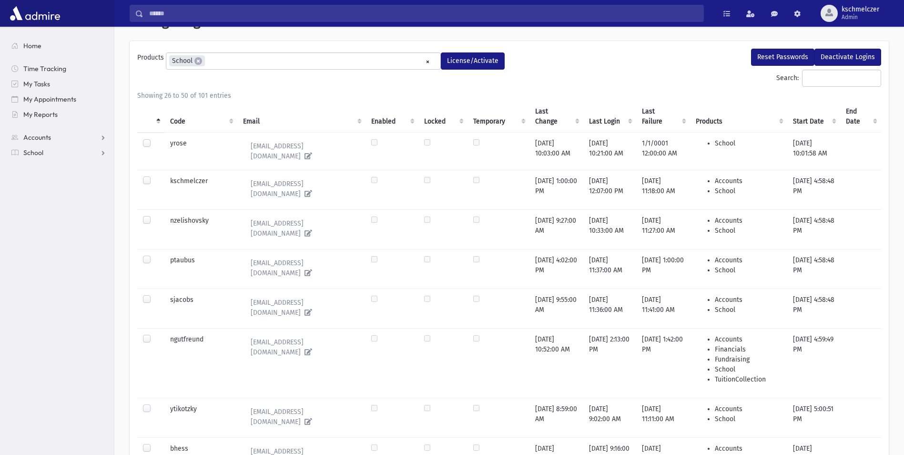
scroll to position [0, 0]
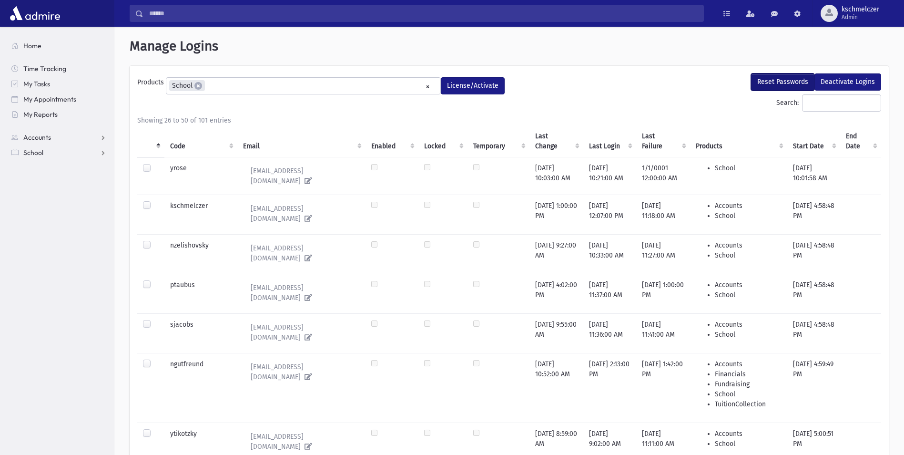
click at [800, 76] on button "Reset Passwords" at bounding box center [782, 81] width 63 height 17
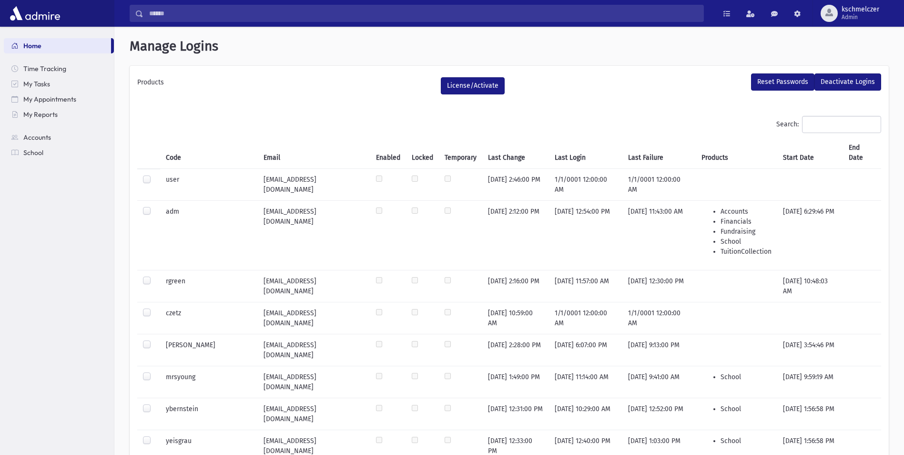
select select
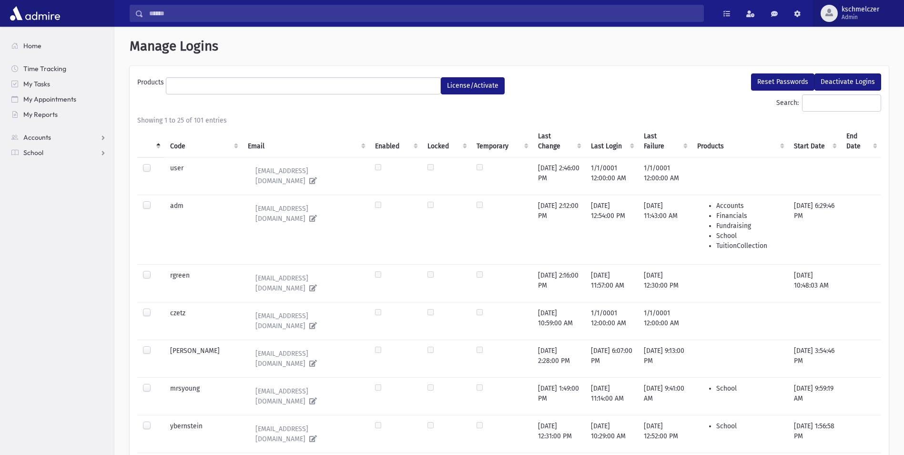
click at [874, 15] on span "Admin" at bounding box center [861, 17] width 38 height 8
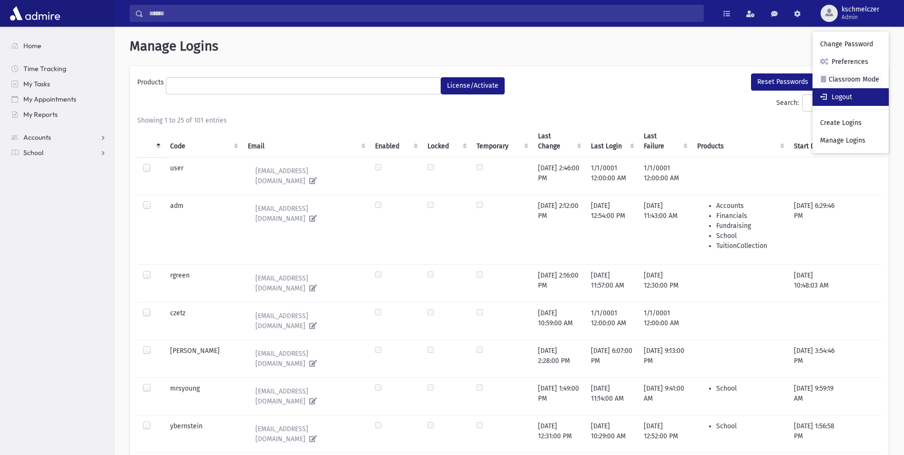
click at [853, 95] on link "Logout" at bounding box center [851, 97] width 76 height 18
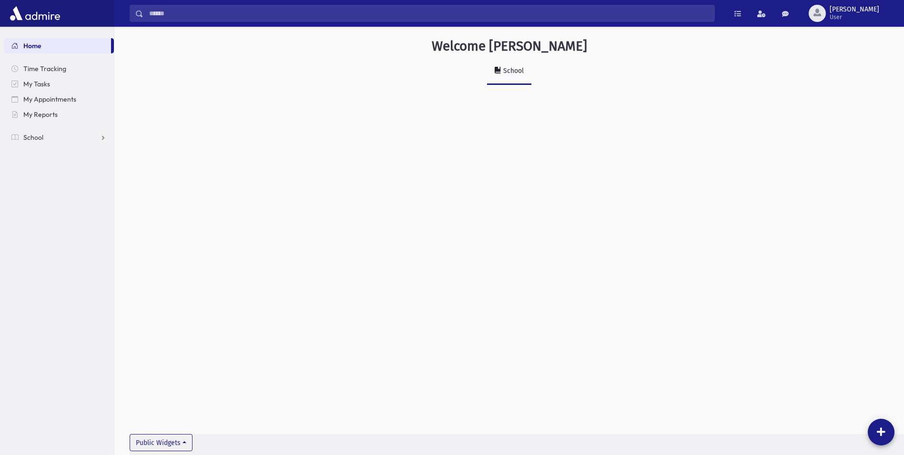
click at [799, 136] on div "Welcome aaron School Public Widgets" at bounding box center [509, 241] width 790 height 428
click at [31, 134] on span "School" at bounding box center [33, 137] width 20 height 9
click at [821, 14] on span "button" at bounding box center [818, 13] width 8 height 8
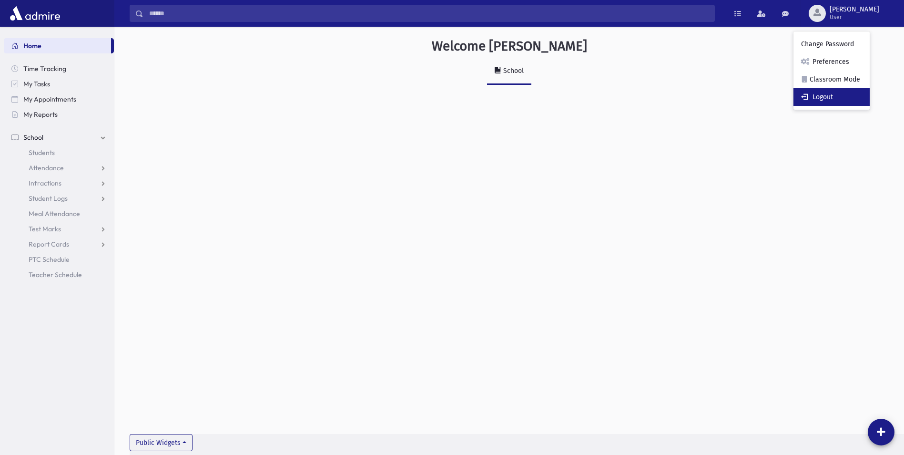
click at [846, 96] on link "Logout" at bounding box center [832, 97] width 76 height 18
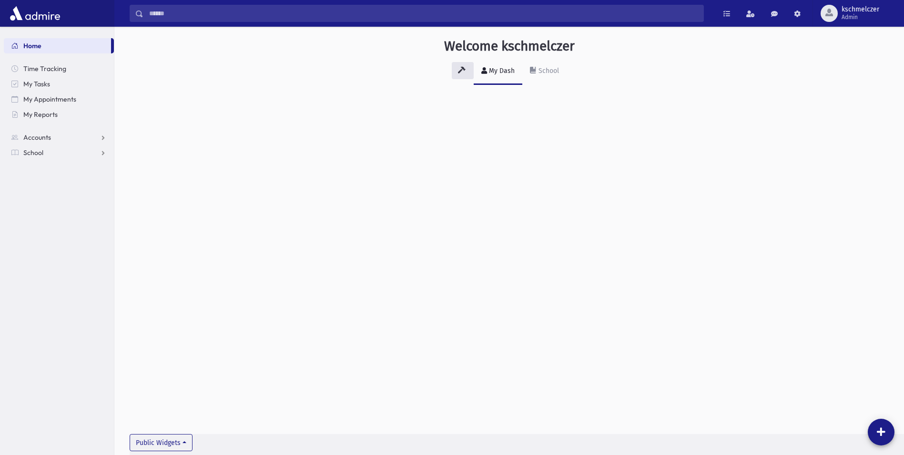
click at [695, 97] on div "Welcome kschmelczer My Dash School Public Widgets" at bounding box center [509, 69] width 790 height 85
click at [837, 16] on div "button" at bounding box center [829, 13] width 17 height 17
click at [841, 136] on link "Manage Logins" at bounding box center [851, 141] width 76 height 18
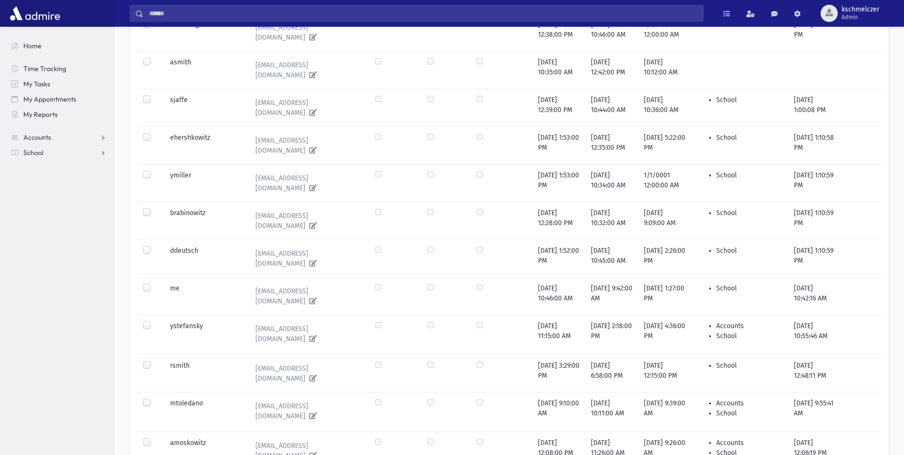
scroll to position [663, 0]
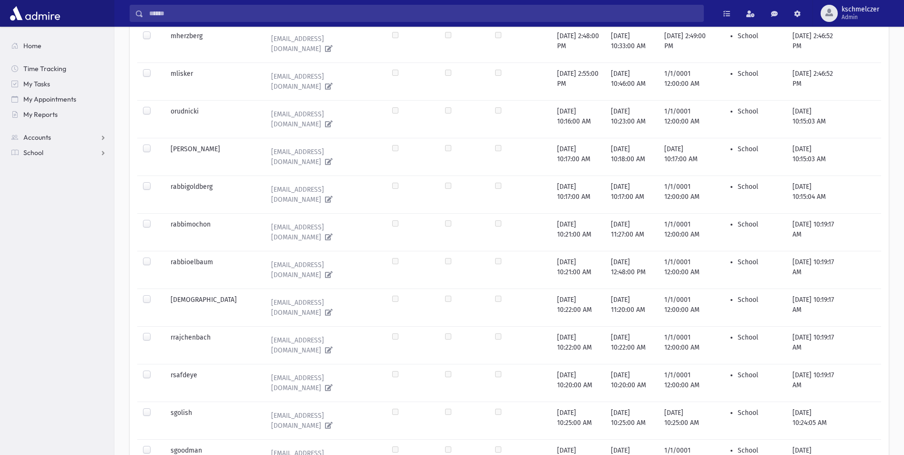
scroll to position [587, 0]
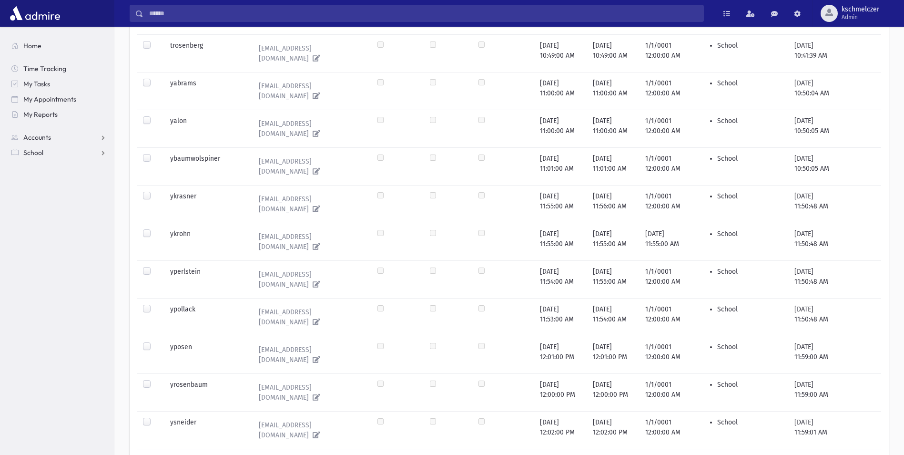
scroll to position [444, 0]
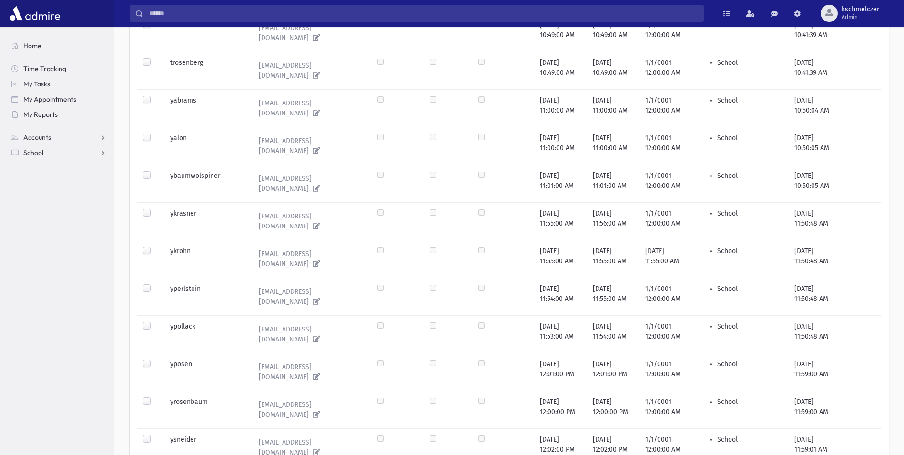
click at [154, 397] on label at bounding box center [154, 397] width 0 height 0
click at [154, 434] on label at bounding box center [154, 434] width 0 height 0
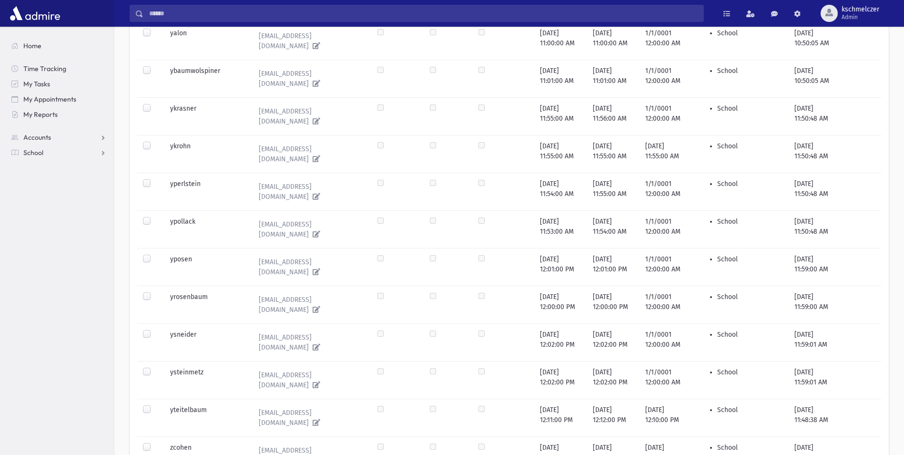
scroll to position [633, 0]
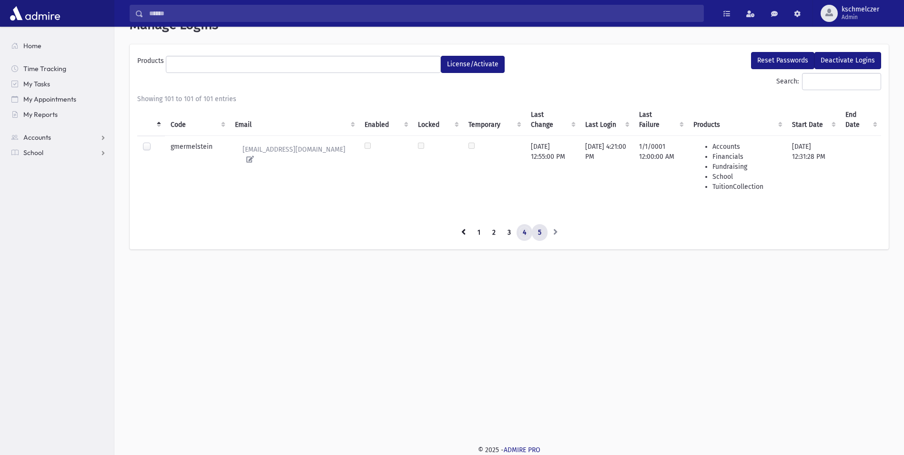
click at [518, 235] on link "4" at bounding box center [525, 232] width 16 height 17
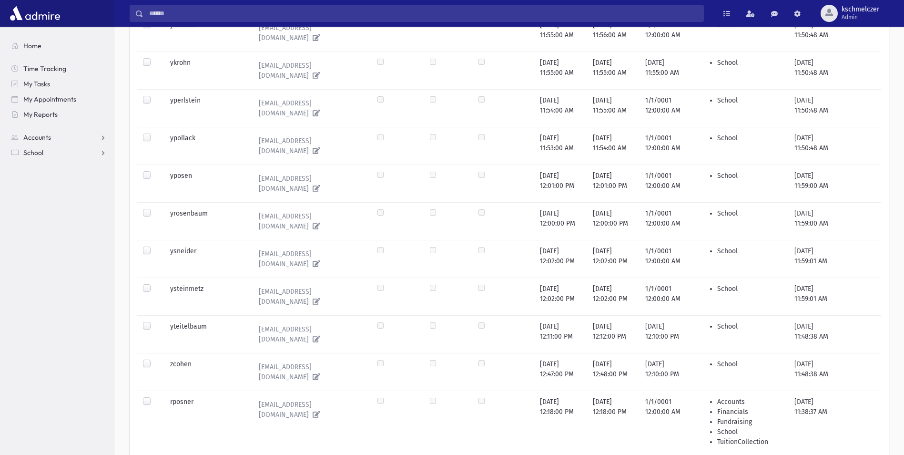
click at [154, 246] on label at bounding box center [154, 246] width 0 height 0
click at [154, 208] on label at bounding box center [154, 208] width 0 height 0
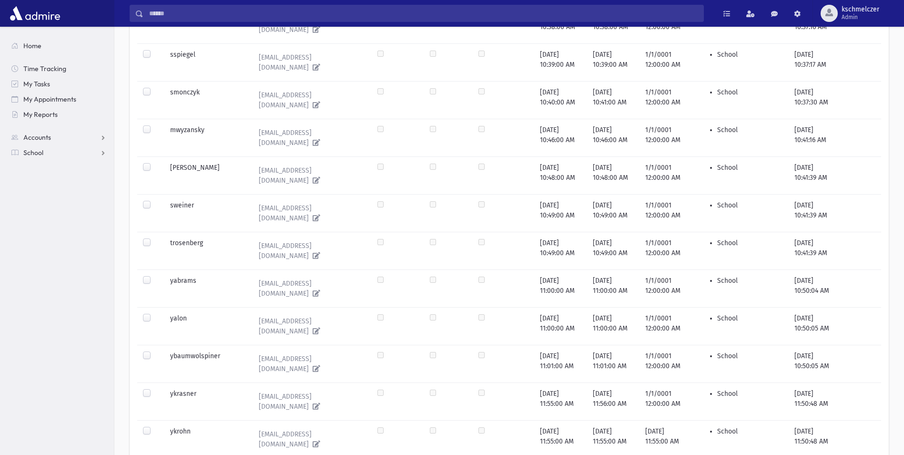
scroll to position [156, 0]
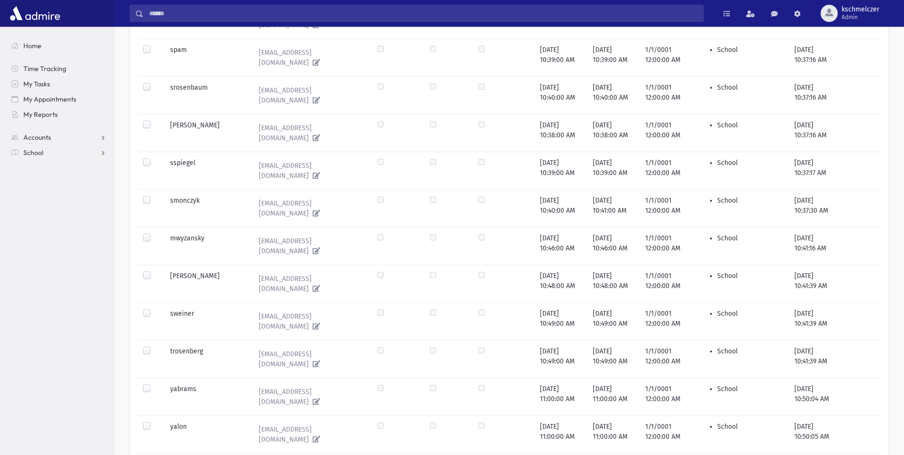
click at [154, 233] on label at bounding box center [154, 233] width 0 height 0
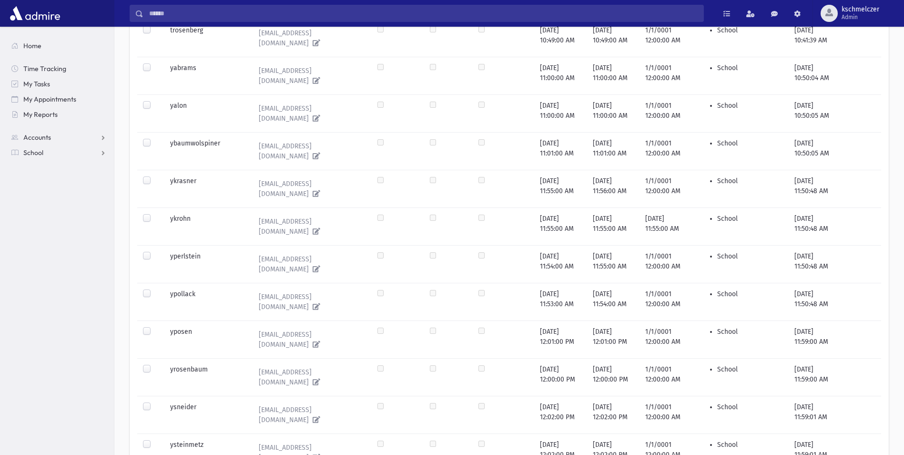
click at [154, 364] on label at bounding box center [154, 364] width 0 height 0
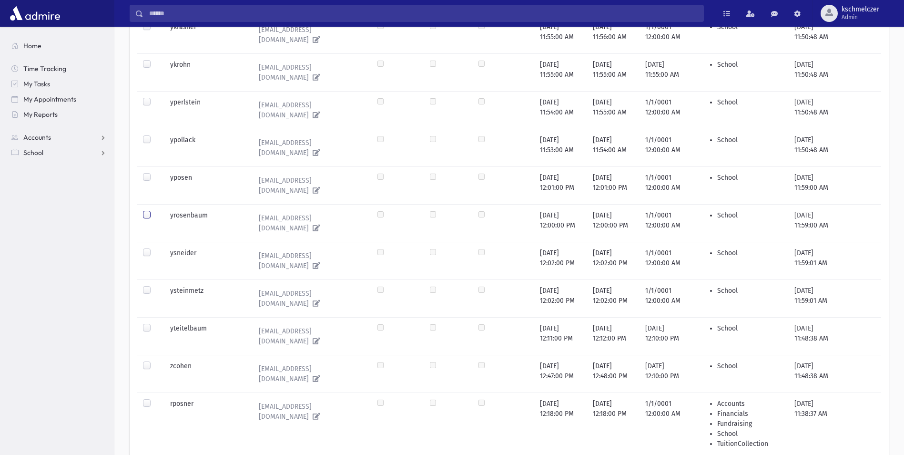
scroll to position [633, 0]
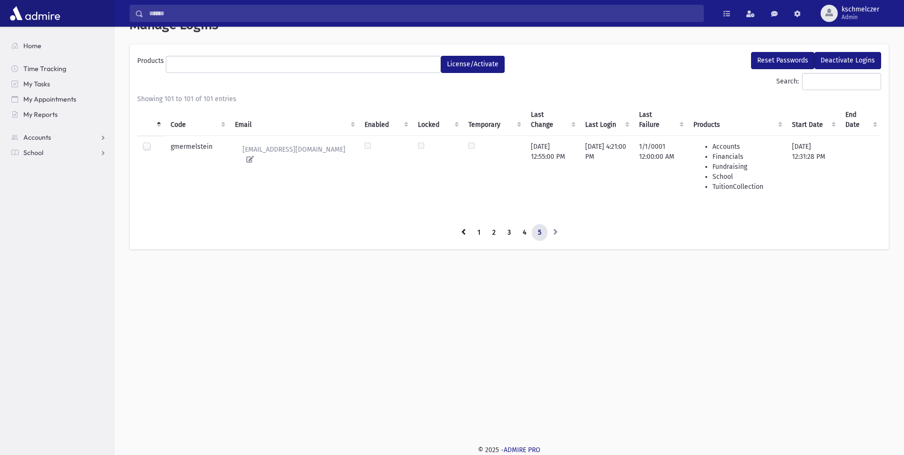
scroll to position [21, 0]
click at [509, 234] on link "3" at bounding box center [510, 232] width 16 height 17
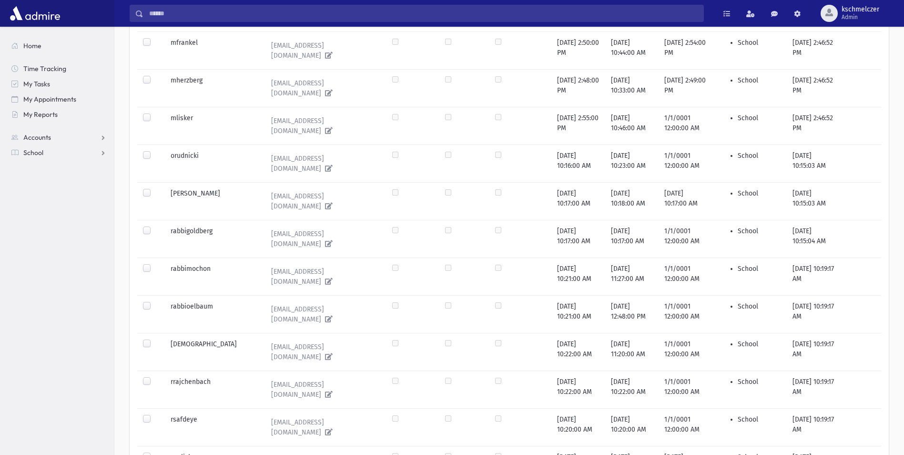
scroll to position [587, 0]
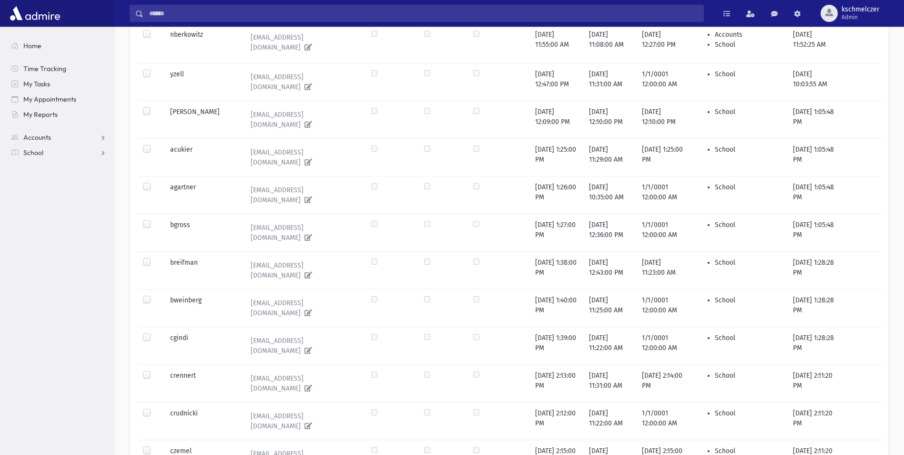
scroll to position [724, 0]
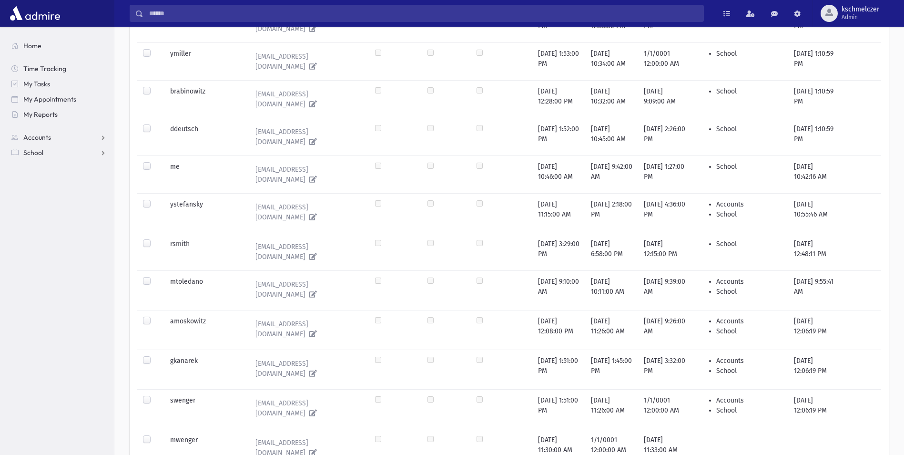
scroll to position [663, 0]
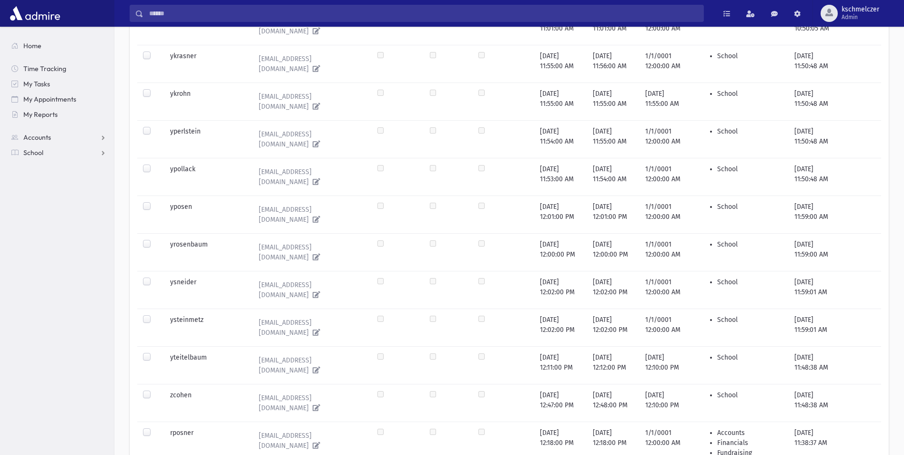
scroll to position [585, 0]
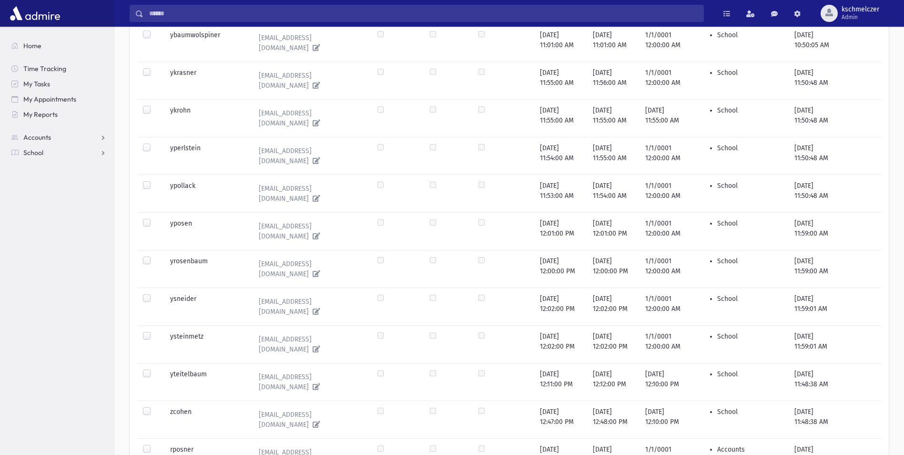
click at [154, 331] on label at bounding box center [154, 331] width 0 height 0
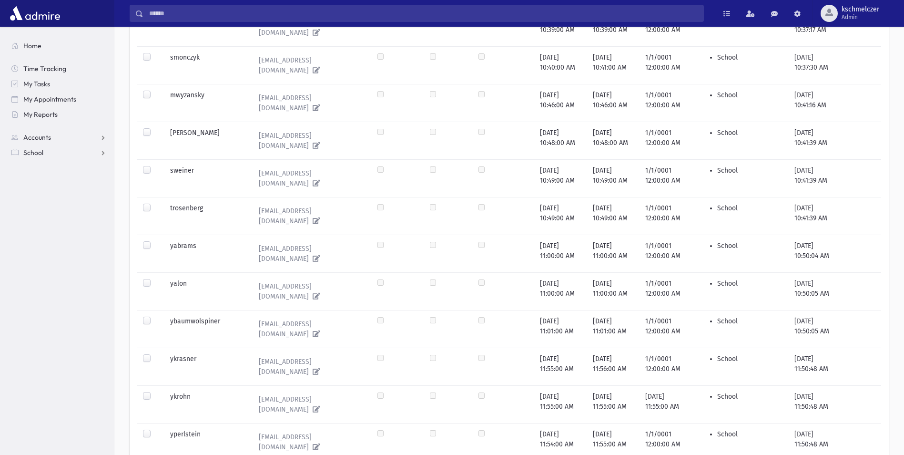
scroll to position [251, 0]
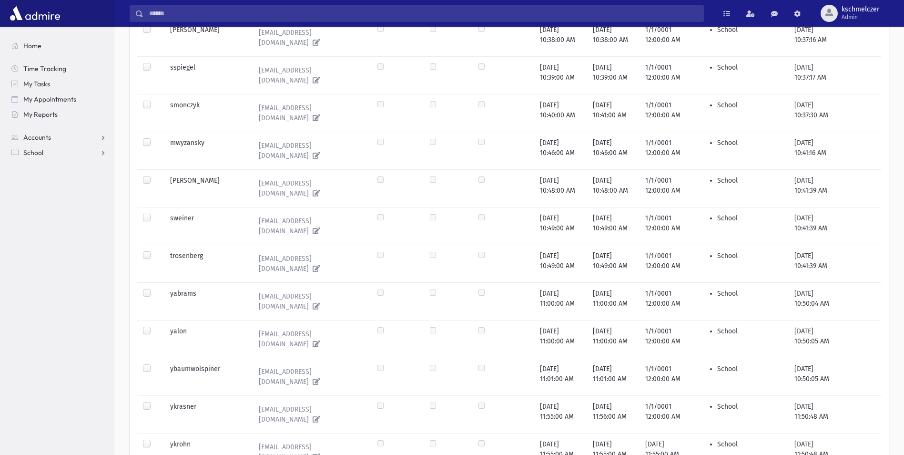
drag, startPoint x: 146, startPoint y: 171, endPoint x: 149, endPoint y: 176, distance: 5.3
click at [154, 213] on label at bounding box center [154, 213] width 0 height 0
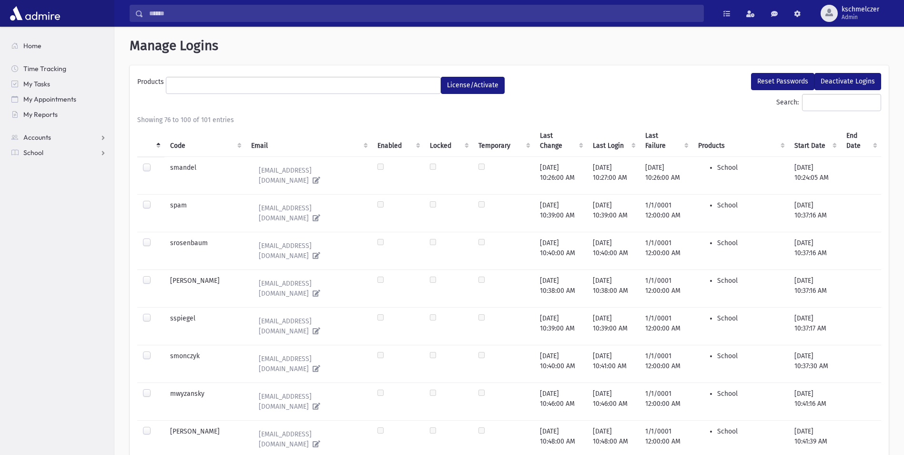
scroll to position [0, 0]
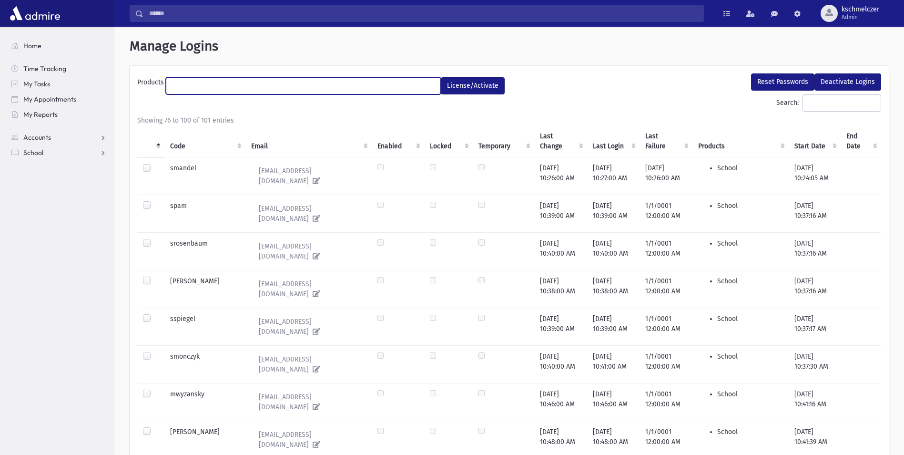
click at [409, 84] on ul at bounding box center [303, 85] width 274 height 14
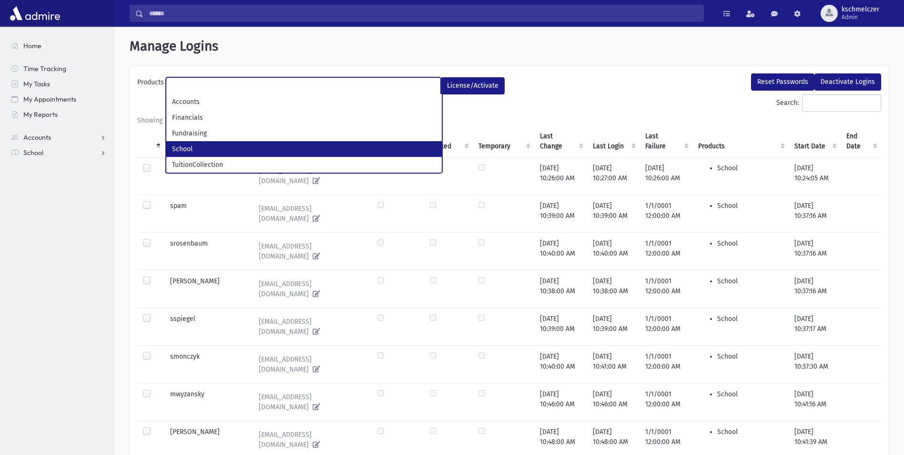
select select "*"
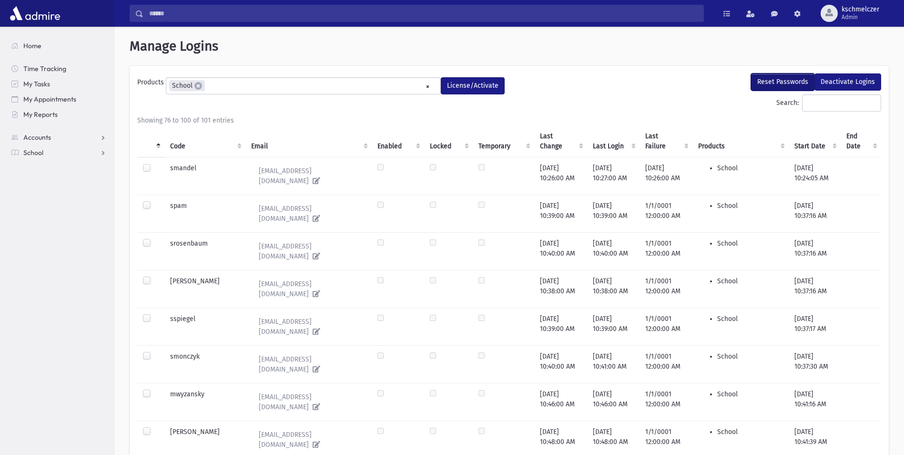
click at [774, 76] on button "Reset Passwords" at bounding box center [782, 81] width 63 height 17
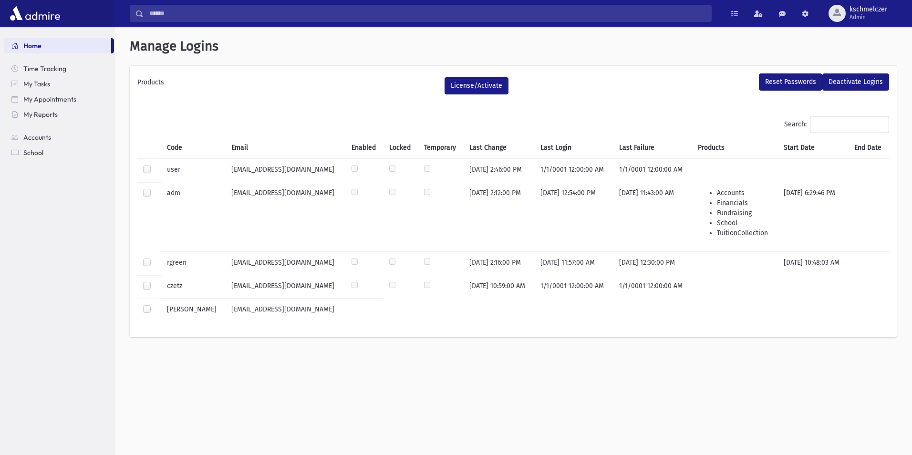
select select
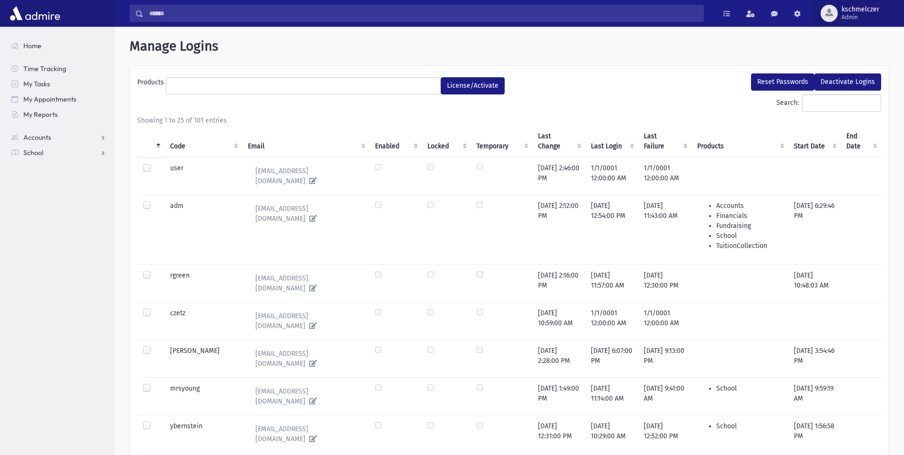
click at [851, 12] on span "kschmelczer" at bounding box center [861, 10] width 38 height 8
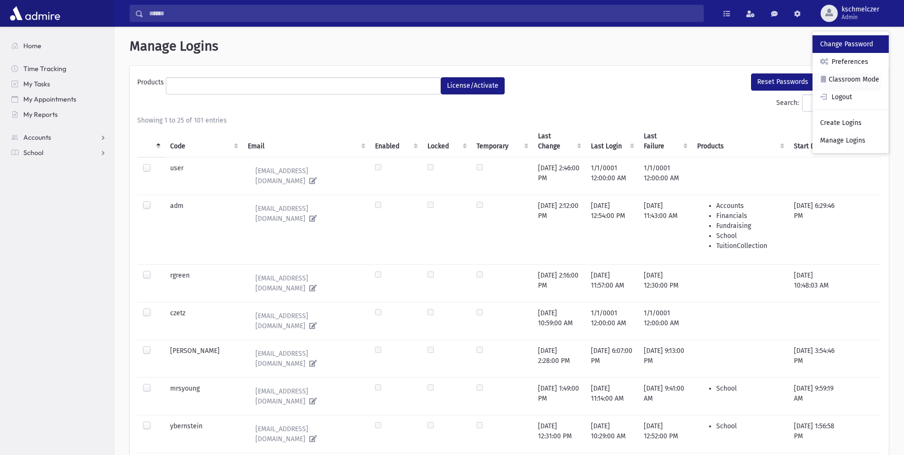
click at [848, 51] on link "Change Password" at bounding box center [851, 44] width 76 height 18
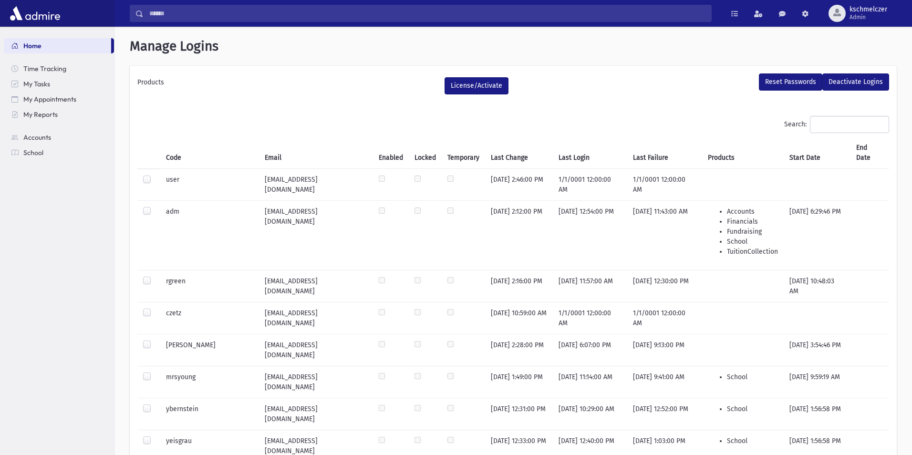
select select
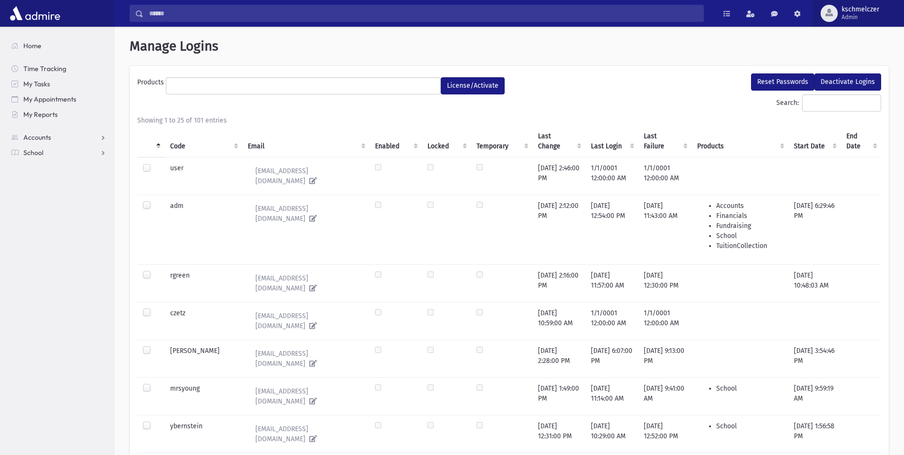
click at [858, 12] on span "kschmelczer" at bounding box center [861, 10] width 38 height 8
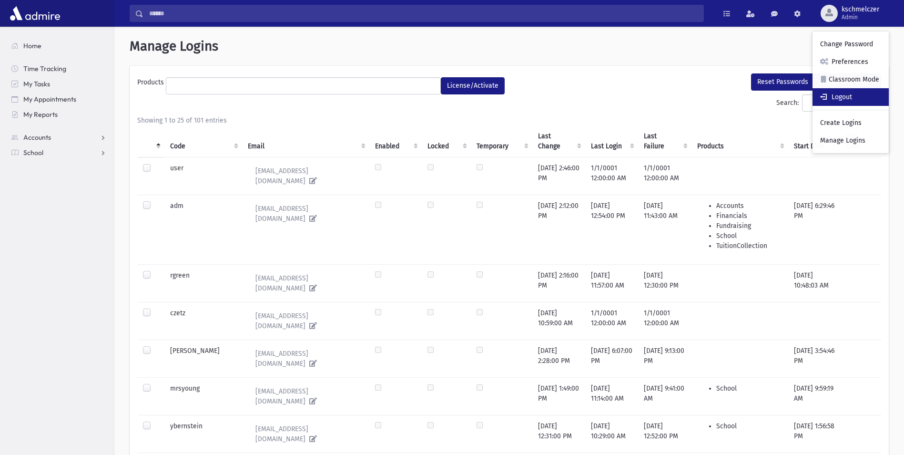
click at [853, 90] on link "Logout" at bounding box center [851, 97] width 76 height 18
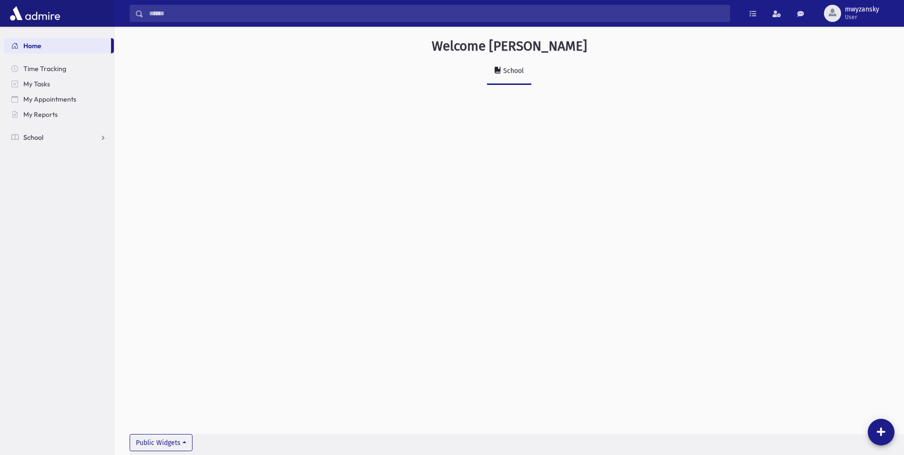
click at [17, 139] on span at bounding box center [14, 137] width 7 height 9
click at [44, 156] on span "Students" at bounding box center [42, 152] width 26 height 9
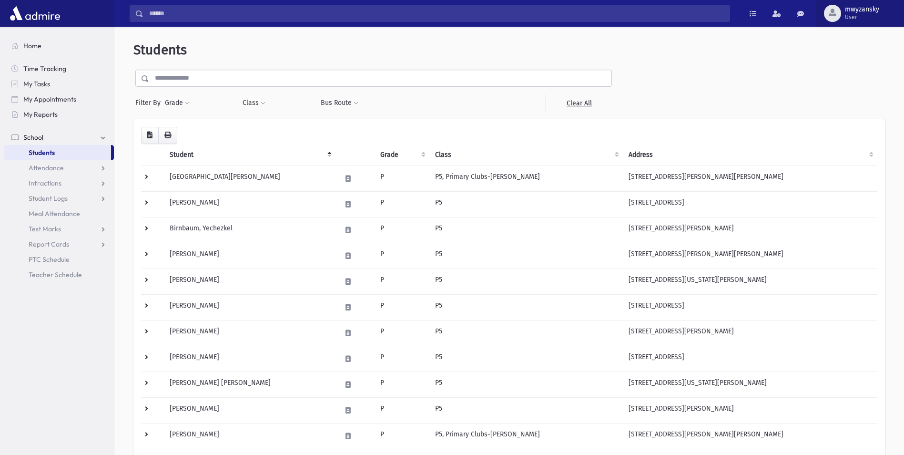
click at [873, 9] on span "mwyzansky" at bounding box center [862, 10] width 34 height 8
click at [849, 92] on link "Logout" at bounding box center [854, 97] width 76 height 18
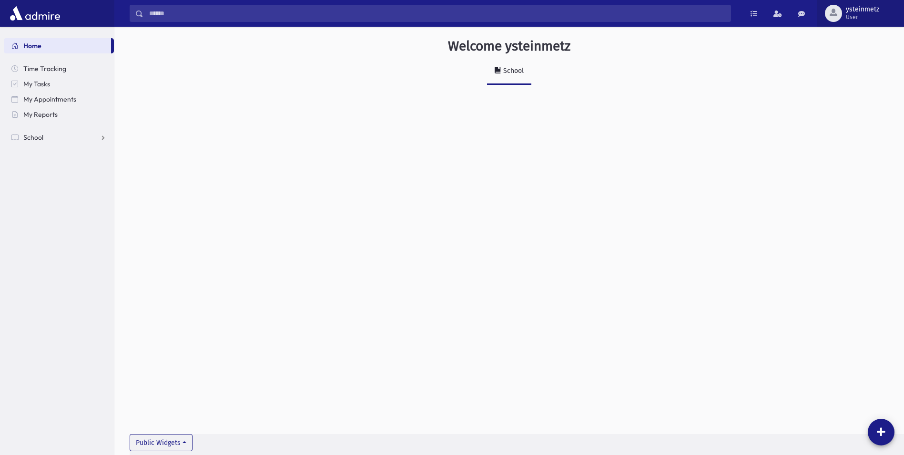
drag, startPoint x: 849, startPoint y: 15, endPoint x: 844, endPoint y: 25, distance: 11.7
click at [849, 15] on span "User" at bounding box center [862, 17] width 33 height 8
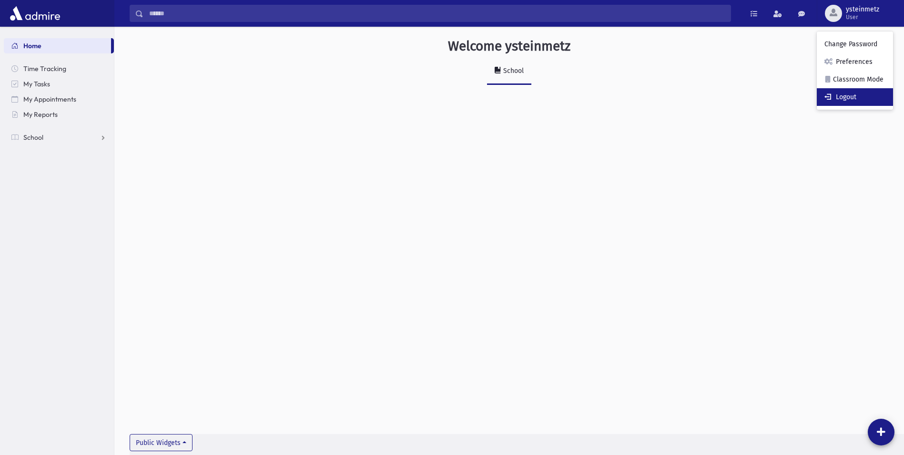
click at [846, 94] on link "Logout" at bounding box center [855, 97] width 76 height 18
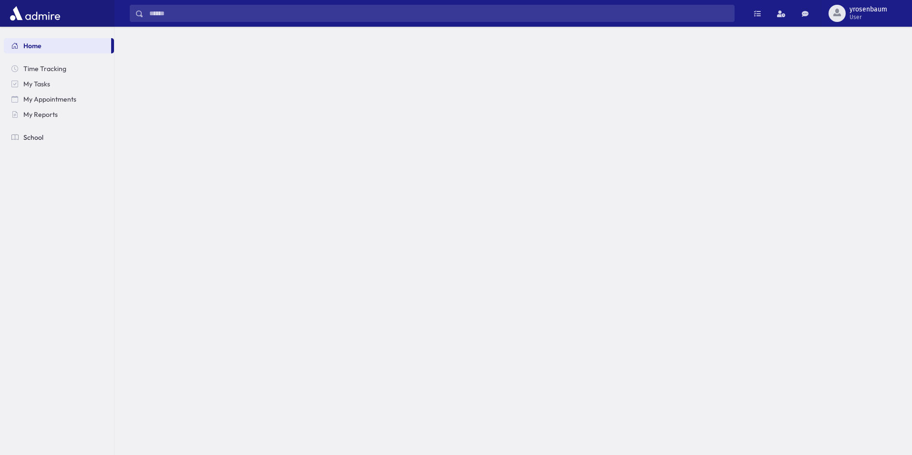
click at [34, 139] on span "School" at bounding box center [33, 137] width 20 height 9
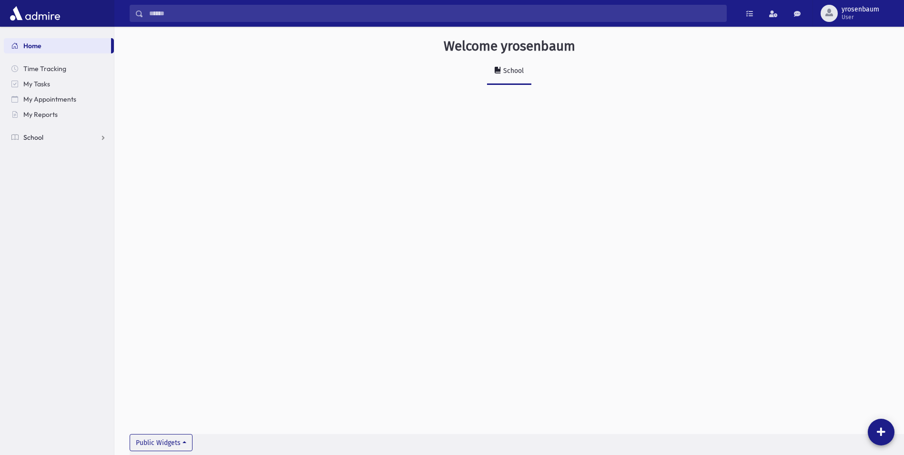
click at [36, 140] on span "School" at bounding box center [33, 137] width 20 height 9
click at [39, 146] on link "Students" at bounding box center [59, 152] width 110 height 15
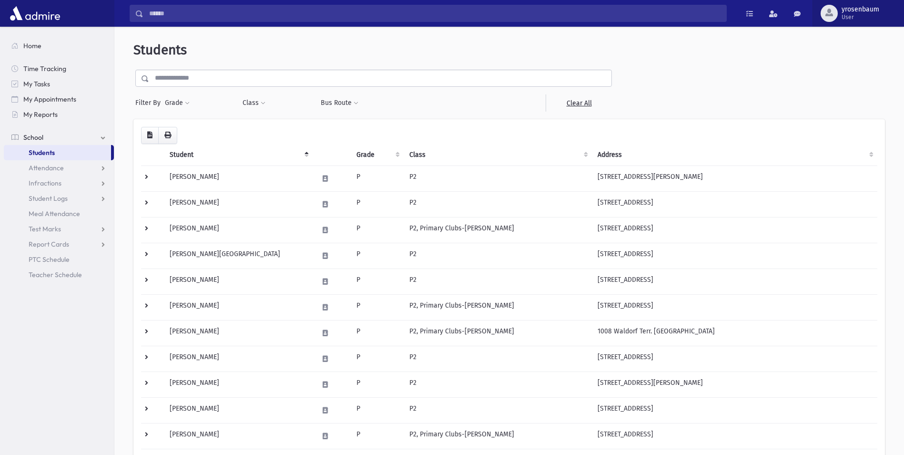
click at [864, 15] on span "User" at bounding box center [861, 17] width 38 height 8
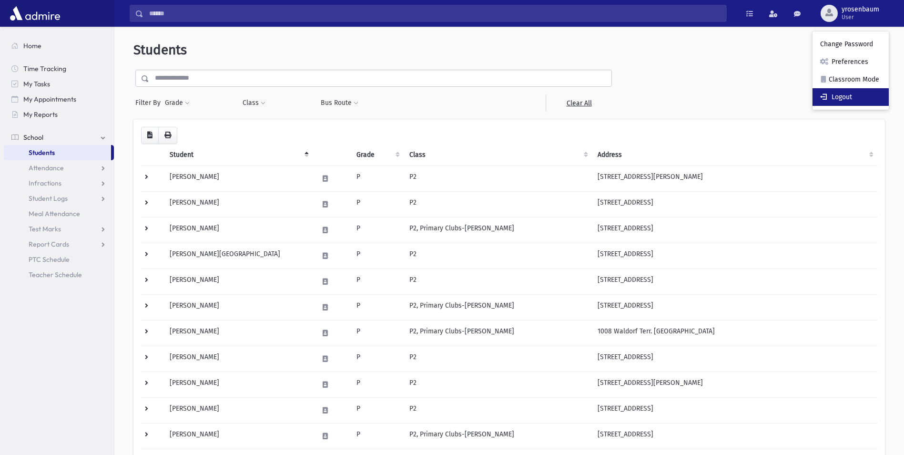
click at [844, 97] on link "Logout" at bounding box center [851, 97] width 76 height 18
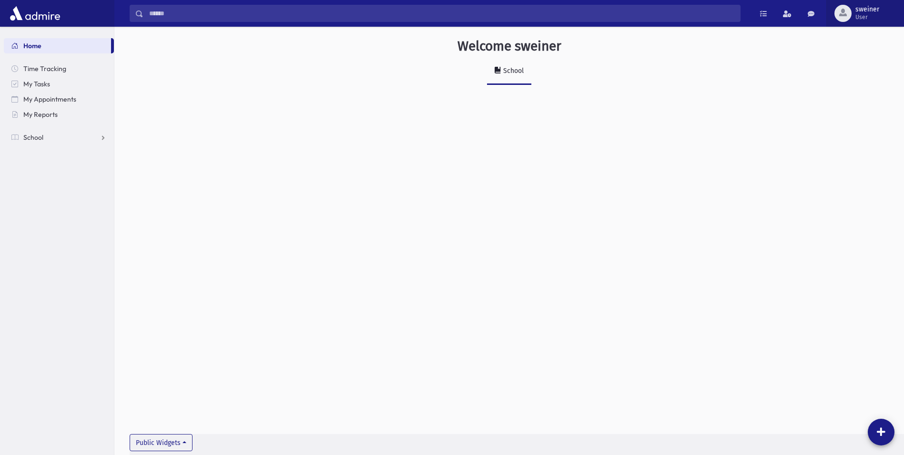
click at [850, 14] on div "button" at bounding box center [843, 13] width 17 height 17
click at [868, 97] on link "Logout" at bounding box center [863, 97] width 76 height 18
